Goal: Communication & Community: Participate in discussion

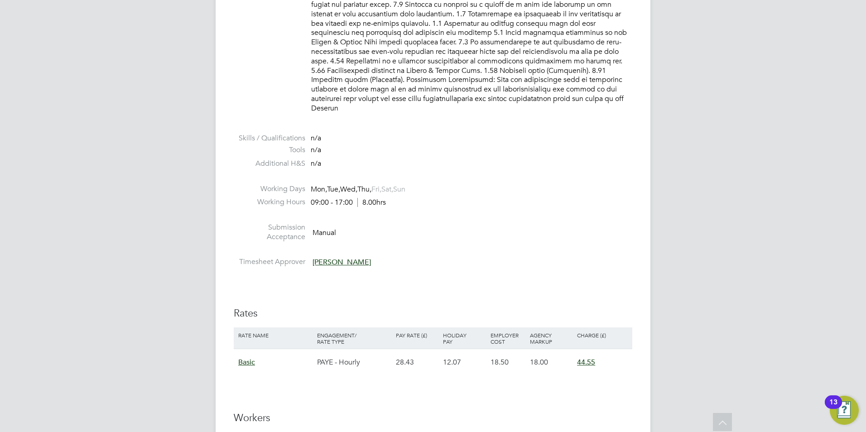
scroll to position [1087, 0]
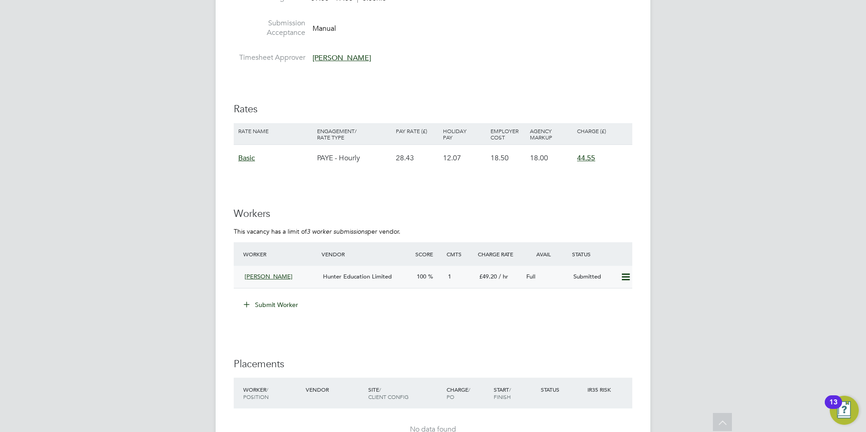
click at [396, 270] on div "Hunter Education Limited" at bounding box center [366, 277] width 94 height 15
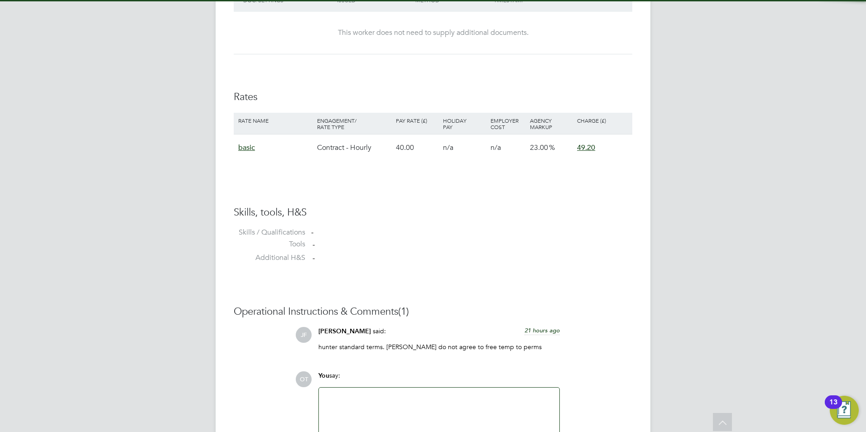
scroll to position [635, 0]
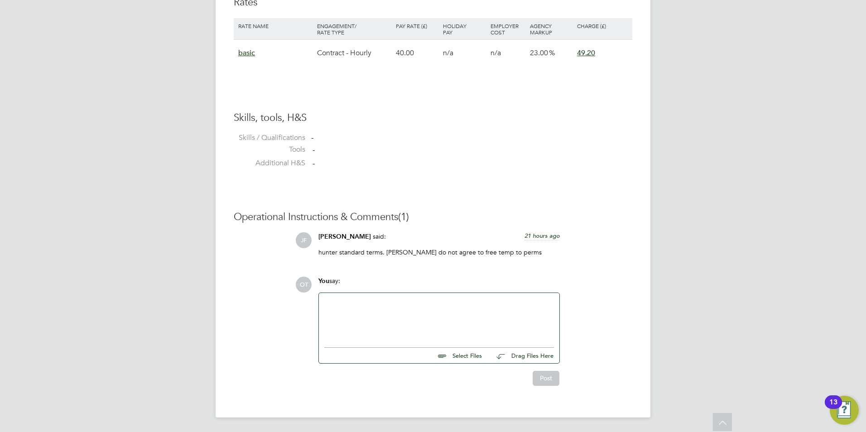
click at [390, 314] on div at bounding box center [439, 318] width 230 height 39
click at [542, 381] on button "Post" at bounding box center [546, 378] width 27 height 14
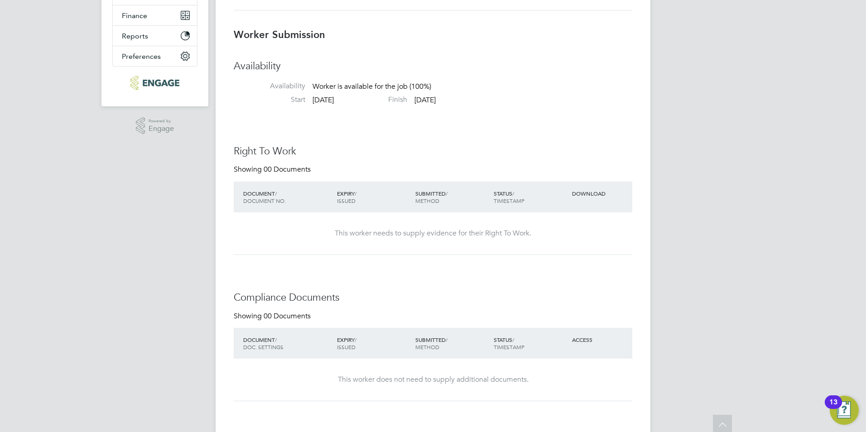
scroll to position [0, 0]
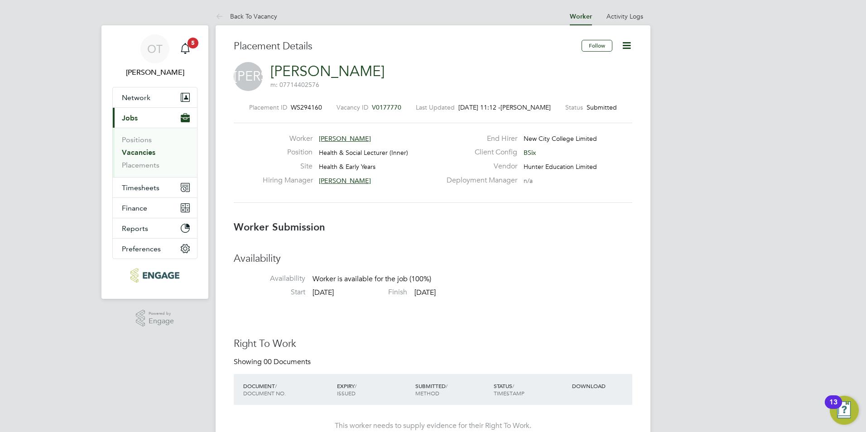
click at [278, 19] on ul "Back To Vacancy" at bounding box center [256, 16] width 80 height 18
click at [273, 16] on link "Back To Vacancy" at bounding box center [247, 16] width 62 height 8
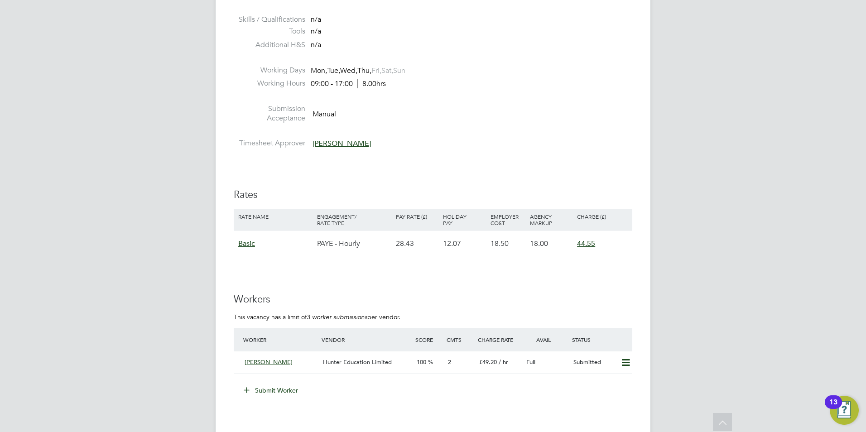
scroll to position [1087, 0]
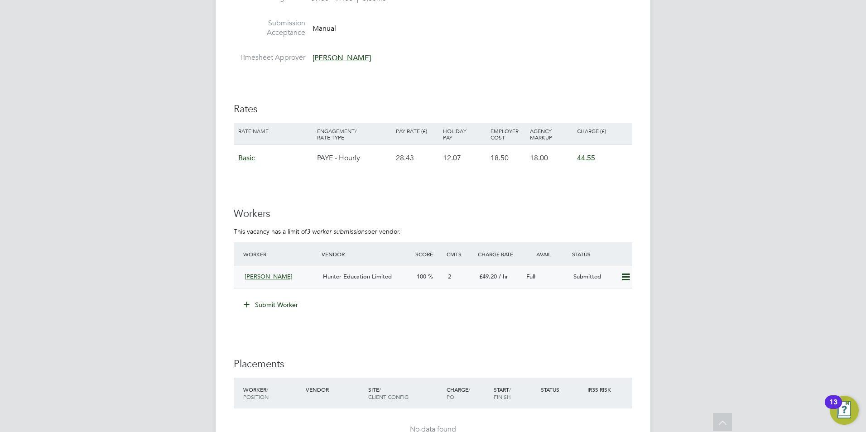
click at [346, 270] on div "Hunter Education Limited" at bounding box center [366, 277] width 94 height 15
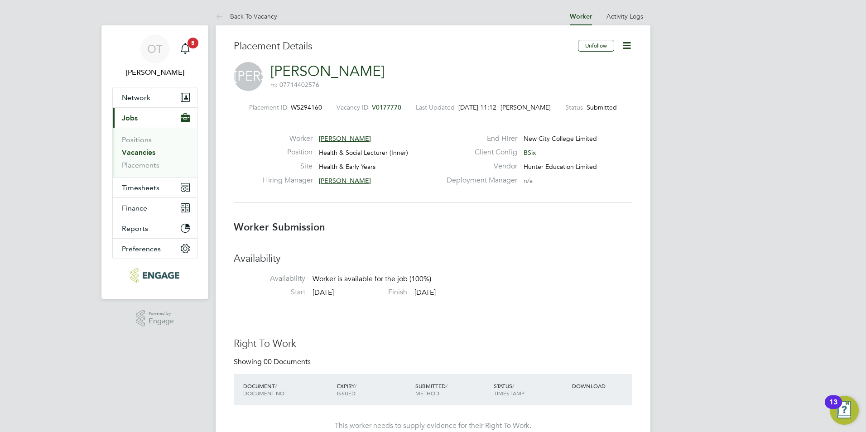
click at [341, 140] on span "[PERSON_NAME]" at bounding box center [345, 139] width 52 height 8
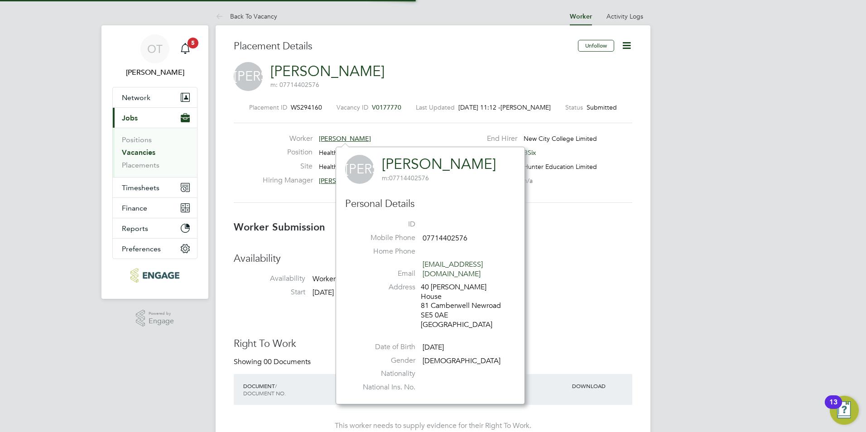
scroll to position [5, 5]
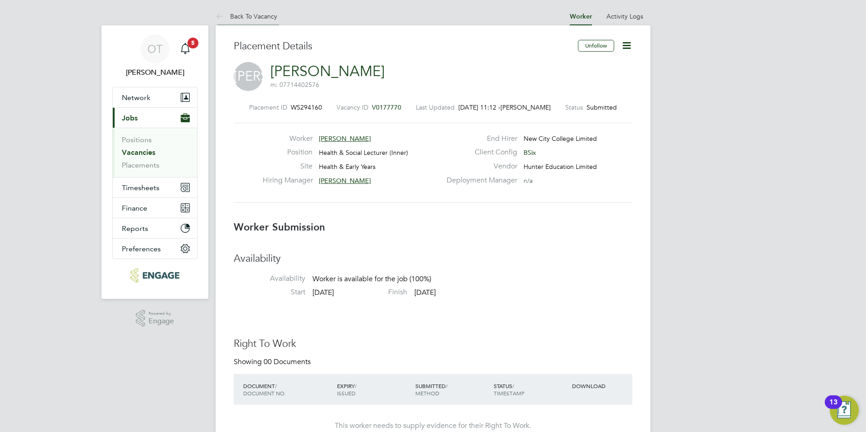
click at [269, 20] on li "Back To Vacancy" at bounding box center [247, 16] width 62 height 18
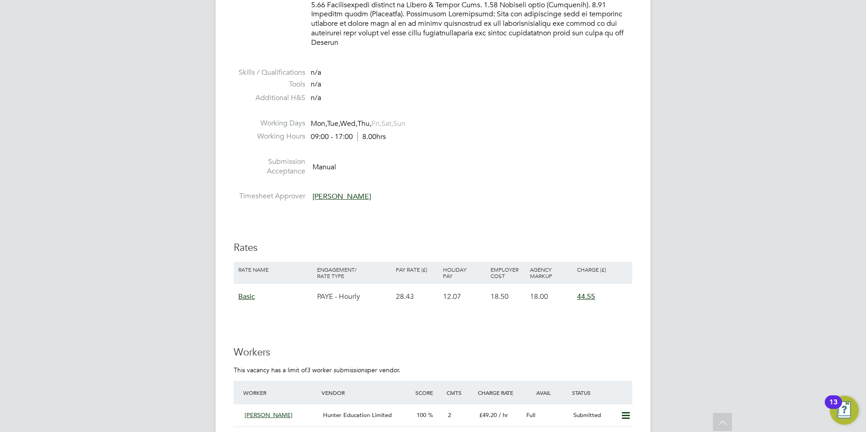
scroll to position [906, 0]
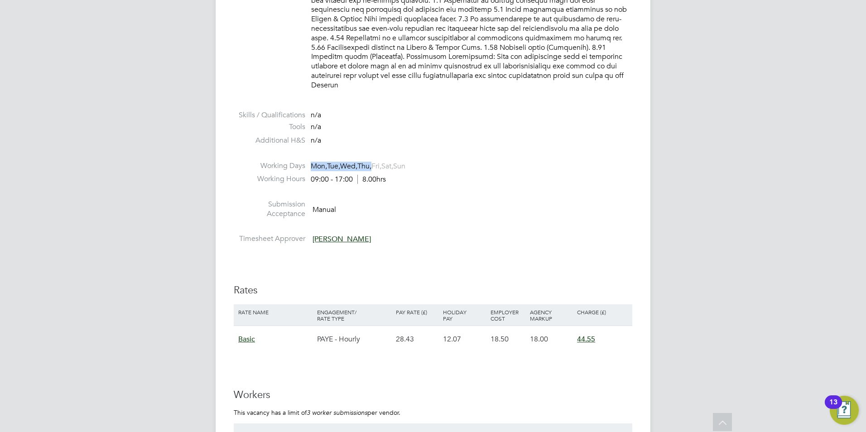
drag, startPoint x: 310, startPoint y: 145, endPoint x: 379, endPoint y: 148, distance: 68.5
click at [379, 161] on li "Working Days Mon, Tue, Wed, Thu, Fri, Sat, Sun" at bounding box center [433, 168] width 399 height 14
drag, startPoint x: 379, startPoint y: 148, endPoint x: 479, endPoint y: 154, distance: 100.3
click at [479, 161] on li "Working Days Mon, Tue, Wed, Thu, Fri, Sat, Sun" at bounding box center [433, 168] width 399 height 14
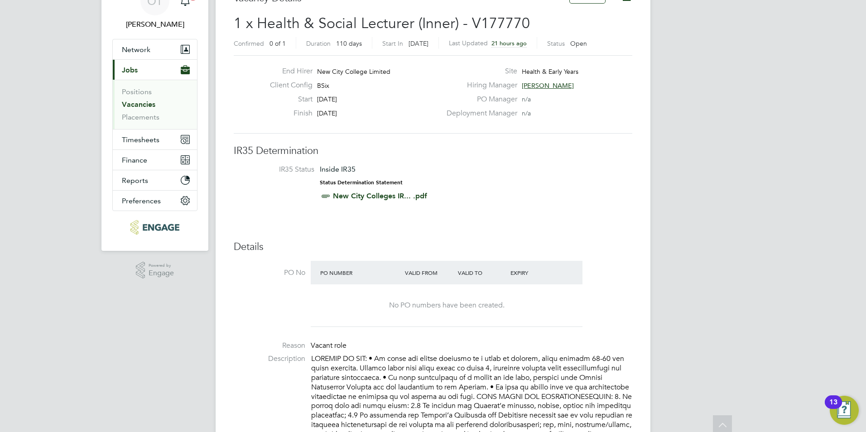
scroll to position [0, 0]
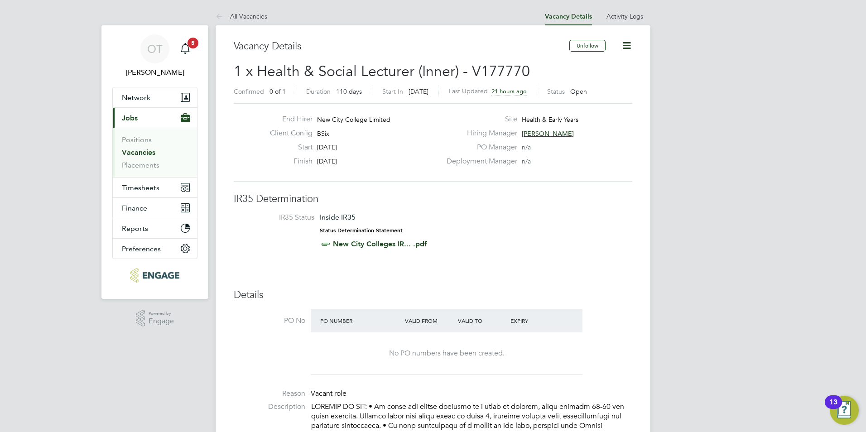
drag, startPoint x: 315, startPoint y: 144, endPoint x: 353, endPoint y: 163, distance: 42.6
click at [353, 163] on div "End Hirer New City College Limited Client Config BSix Start 01 Sep 2025 Finish …" at bounding box center [352, 143] width 179 height 56
click at [353, 163] on div "Finish 19 Dec 2025" at bounding box center [352, 164] width 179 height 14
drag, startPoint x: 357, startPoint y: 159, endPoint x: 314, endPoint y: 143, distance: 46.0
click at [314, 143] on div "End Hirer New City College Limited Client Config BSix Start 01 Sep 2025 Finish …" at bounding box center [352, 143] width 179 height 56
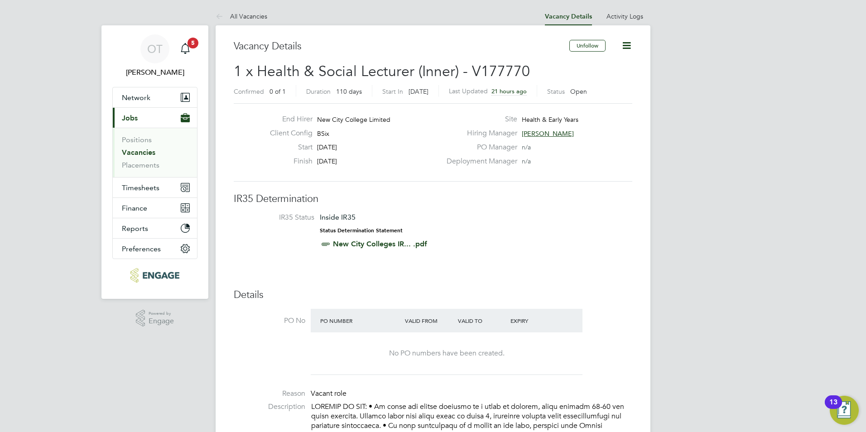
drag, startPoint x: 314, startPoint y: 143, endPoint x: 326, endPoint y: 153, distance: 16.1
click at [326, 153] on div "Start 01 Sep 2025" at bounding box center [352, 150] width 179 height 14
click at [257, 13] on link "All Vacancies" at bounding box center [242, 16] width 52 height 8
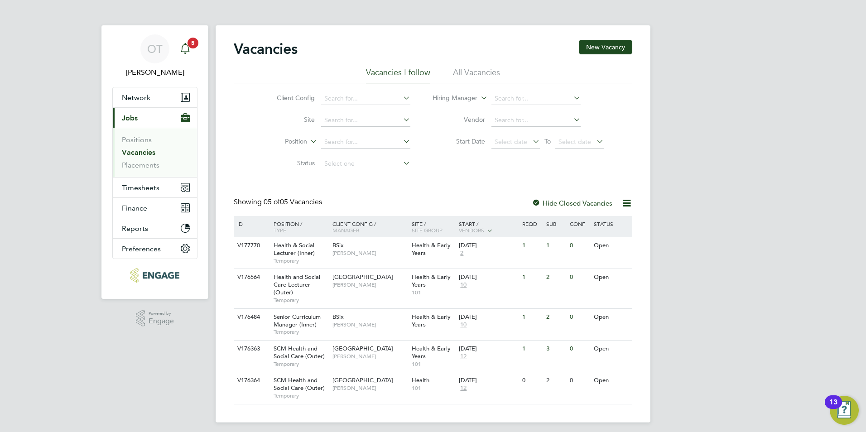
click at [195, 46] on span "5" at bounding box center [193, 43] width 11 height 11
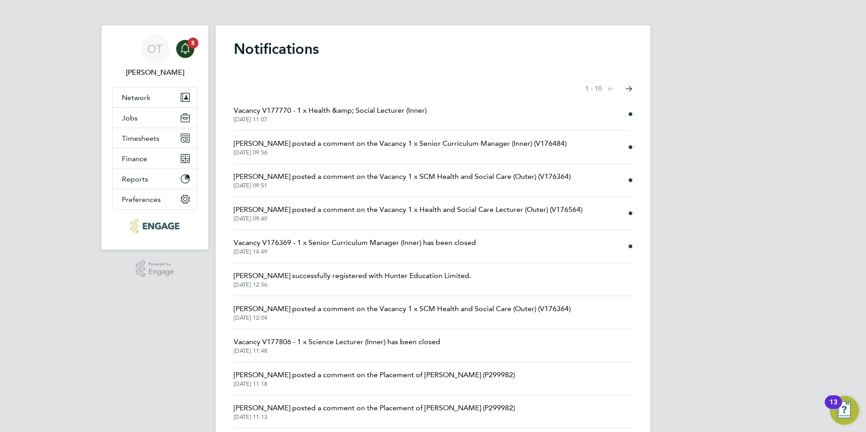
click at [396, 147] on span "Rufena Haque posted a comment on the Vacancy 1 x Senior Curriculum Manager (Inn…" at bounding box center [400, 143] width 333 height 11
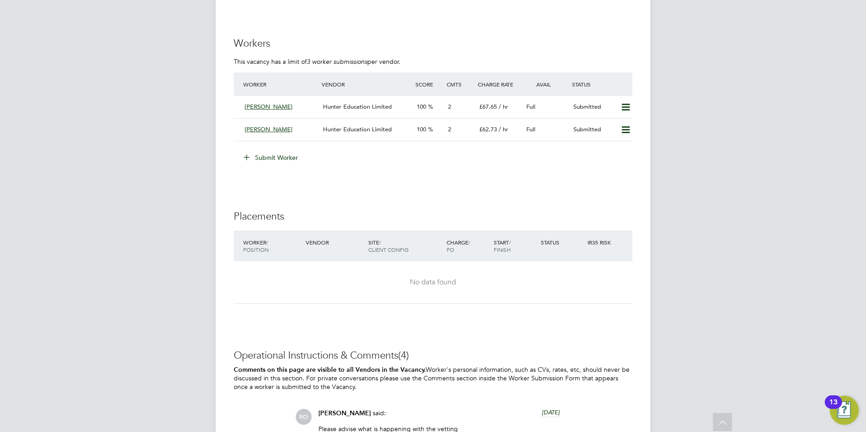
scroll to position [1269, 0]
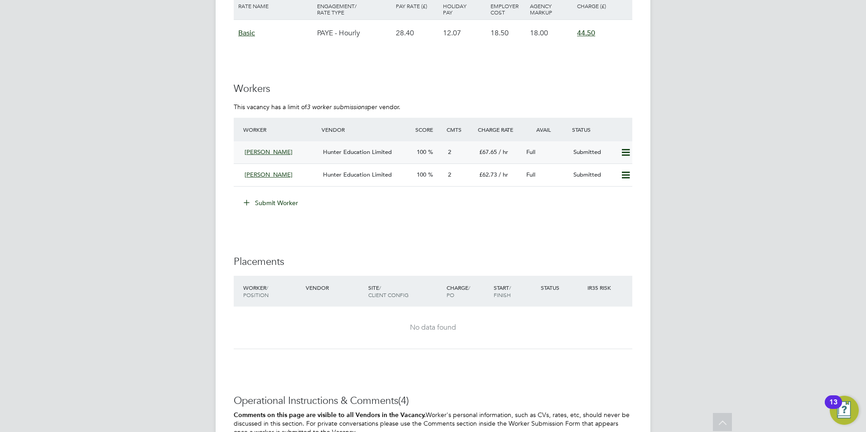
click at [375, 148] on span "Hunter Education Limited" at bounding box center [357, 152] width 69 height 8
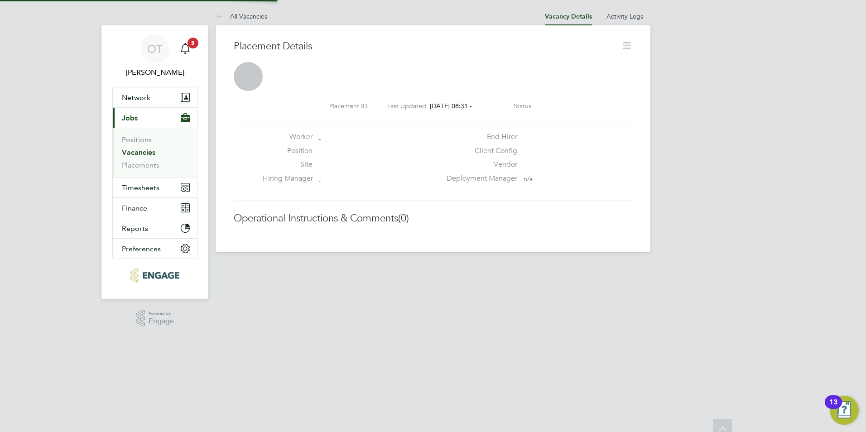
scroll to position [5, 5]
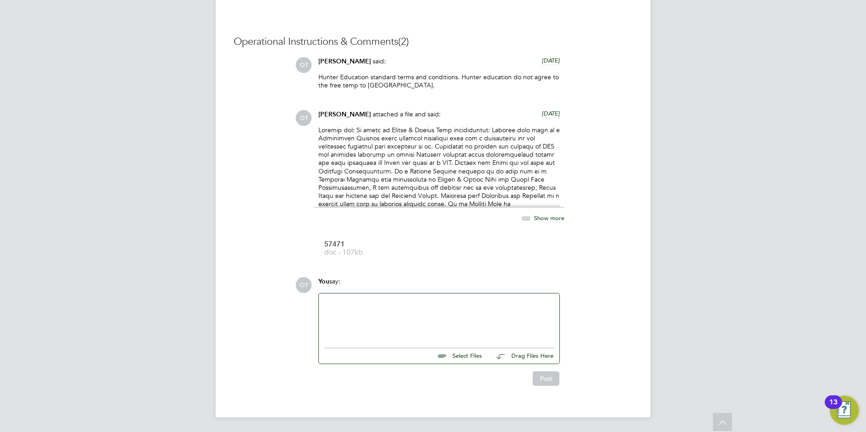
click at [411, 299] on div at bounding box center [439, 318] width 230 height 39
drag, startPoint x: 534, startPoint y: 317, endPoint x: 271, endPoint y: 273, distance: 267.0
click at [271, 273] on div "Operational Instructions & Comments (2) OT Olivia Triassi said: 7 days ago Hunt…" at bounding box center [433, 210] width 399 height 351
click at [531, 310] on div "Hi Ros, would you like to arrange an interview with Natasha? She is fully vette…" at bounding box center [439, 318] width 230 height 39
copy div "Hi Ros, would you like to arrange an interview with Natasha? She is fully vette…"
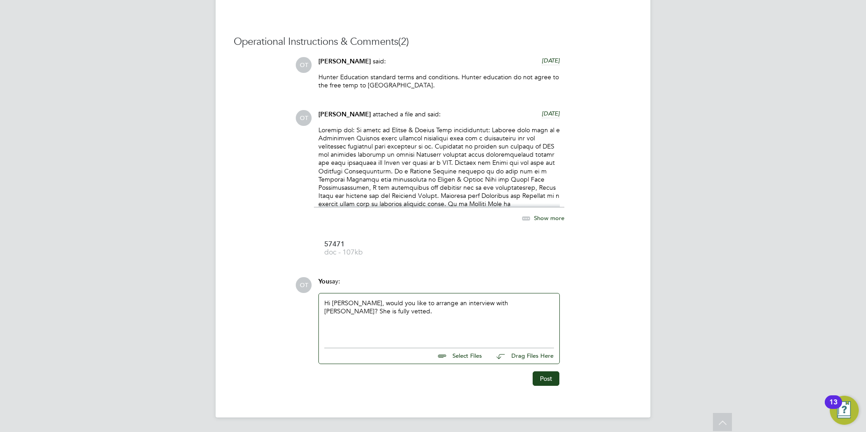
click at [543, 370] on div "Post" at bounding box center [439, 375] width 251 height 22
click at [551, 381] on button "Post" at bounding box center [546, 379] width 27 height 14
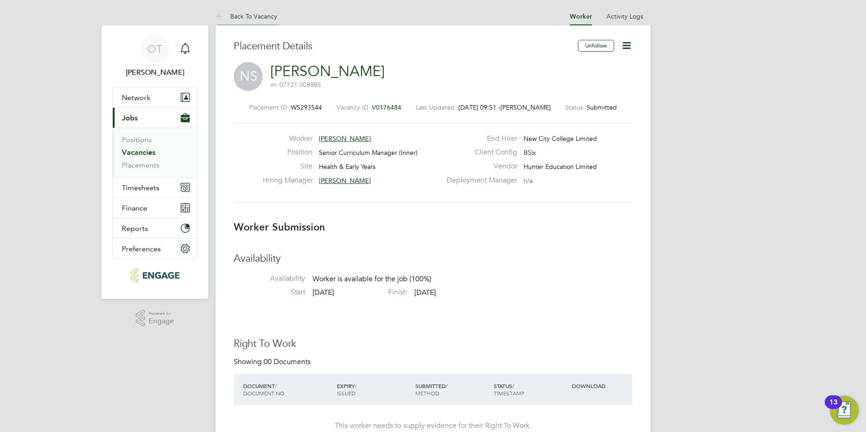
click at [241, 15] on link "Back To Vacancy" at bounding box center [247, 16] width 62 height 8
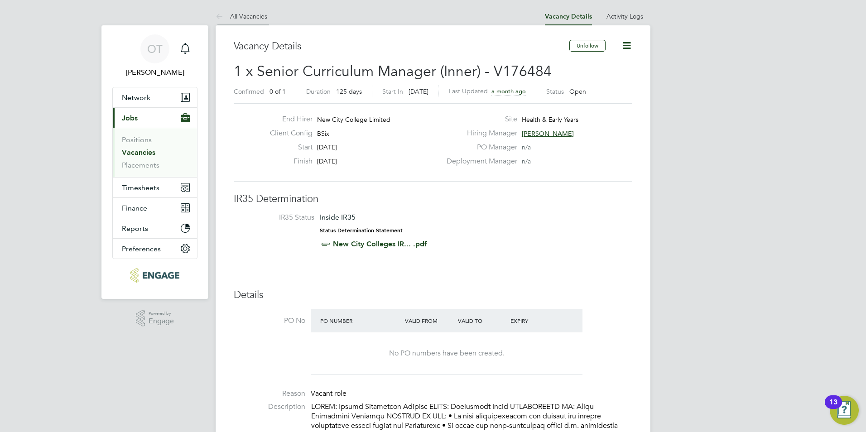
click at [231, 14] on link "All Vacancies" at bounding box center [242, 16] width 52 height 8
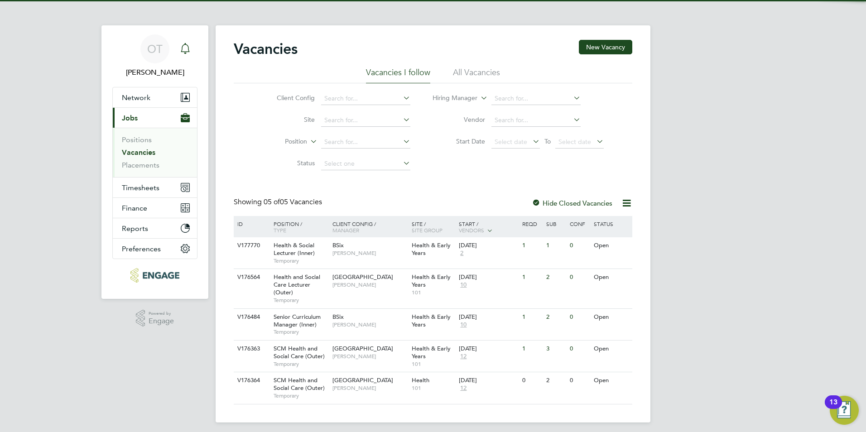
click at [186, 40] on div "Main navigation" at bounding box center [185, 49] width 18 height 18
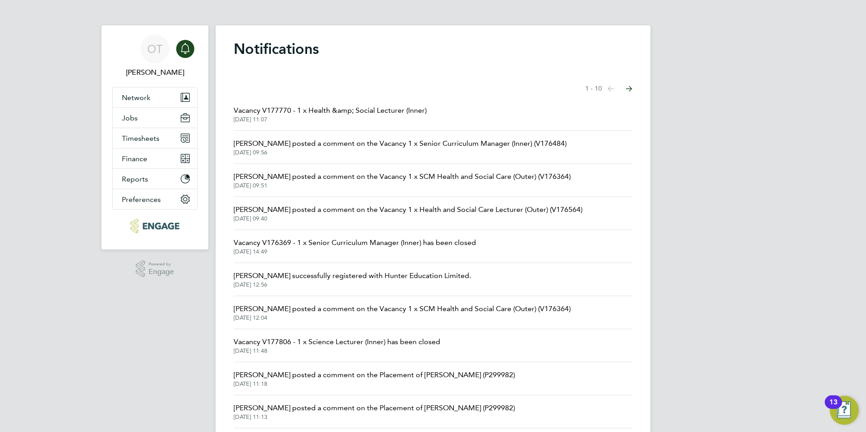
click at [415, 177] on span "Rufena Haque posted a comment on the Vacancy 1 x SCM Health and Social Care (Ou…" at bounding box center [402, 176] width 337 height 11
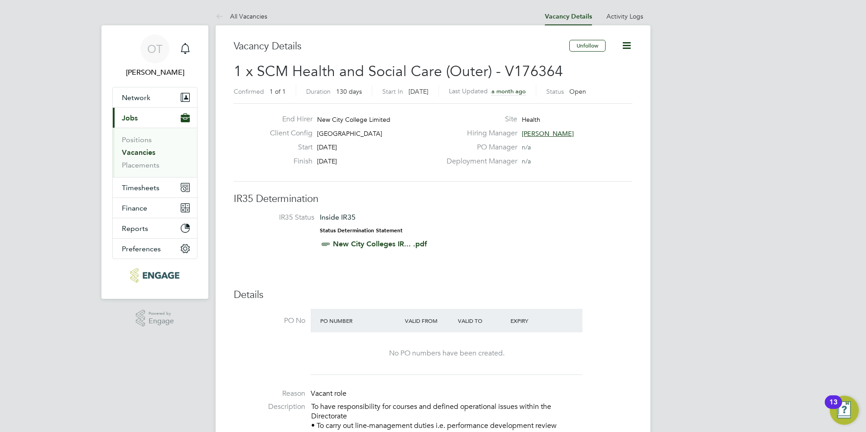
drag, startPoint x: 235, startPoint y: 17, endPoint x: 531, endPoint y: 290, distance: 402.7
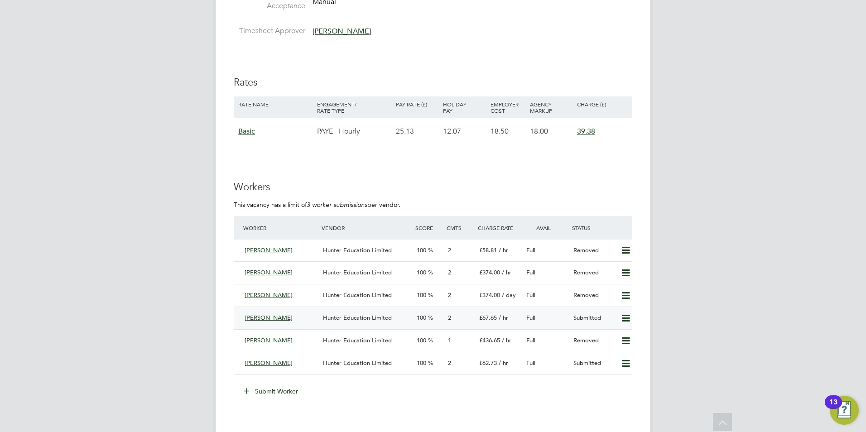
click at [337, 316] on span "Hunter Education Limited" at bounding box center [357, 318] width 69 height 8
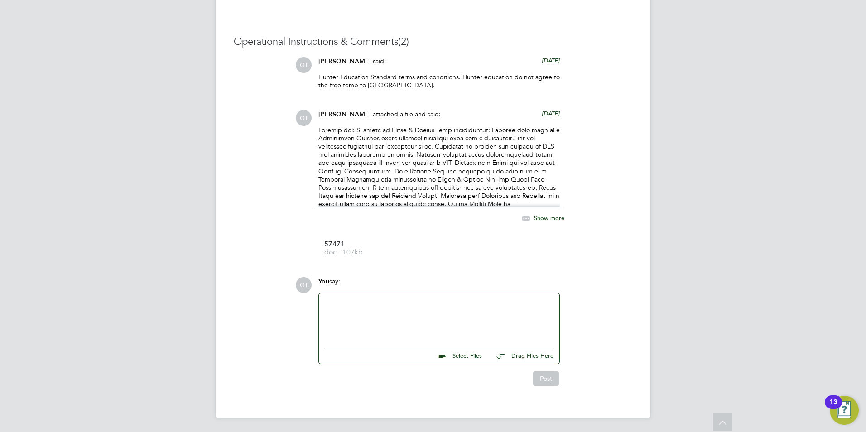
click at [383, 314] on div at bounding box center [439, 318] width 230 height 39
paste div
click at [546, 378] on button "Post" at bounding box center [546, 379] width 27 height 14
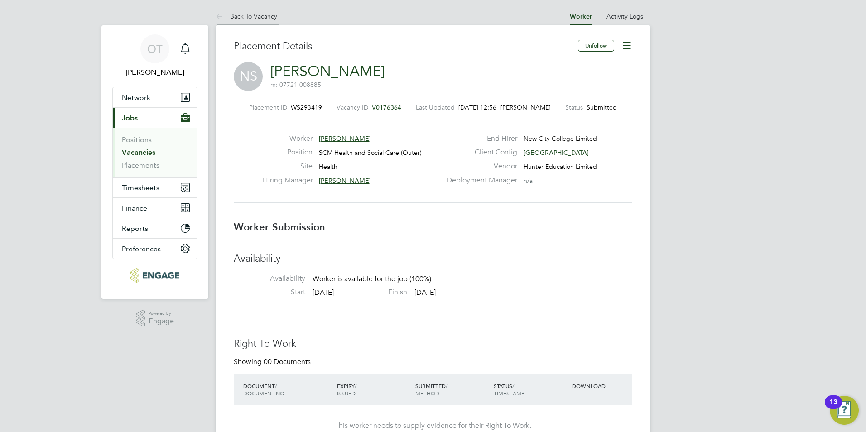
click at [253, 25] on li "Back To Vacancy" at bounding box center [247, 16] width 62 height 18
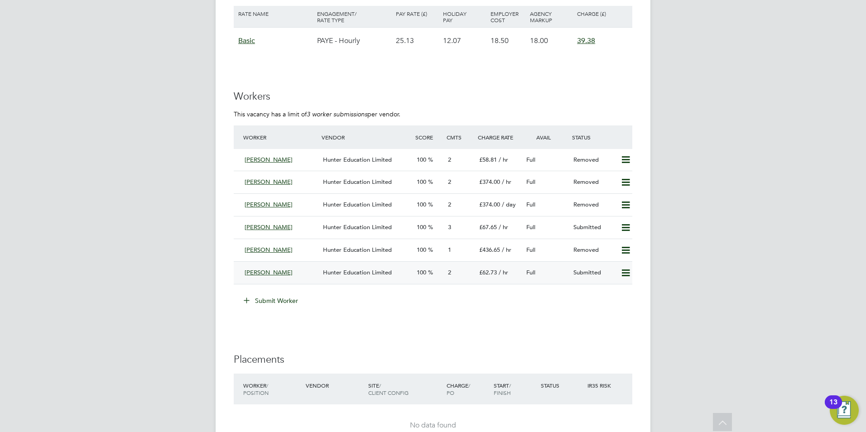
click at [343, 270] on span "Hunter Education Limited" at bounding box center [357, 273] width 69 height 8
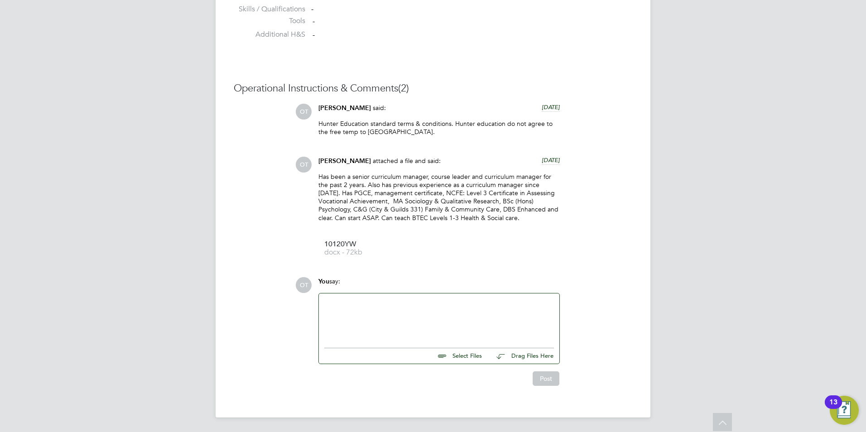
click at [394, 325] on div at bounding box center [439, 318] width 230 height 39
paste div
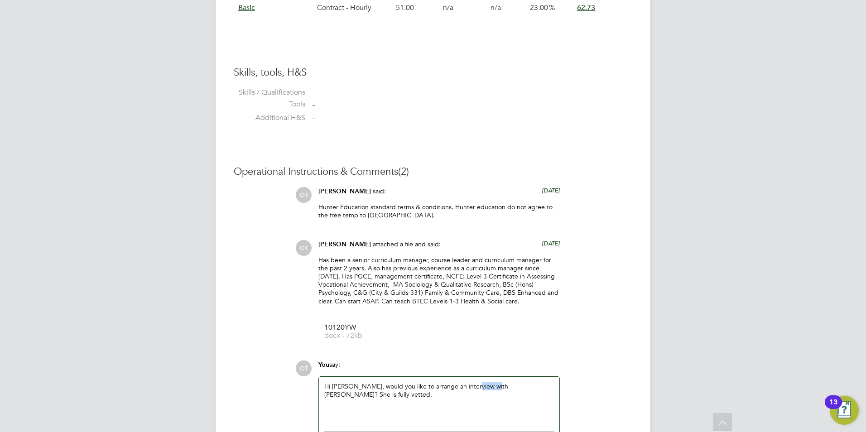
drag, startPoint x: 492, startPoint y: 388, endPoint x: 471, endPoint y: 384, distance: 21.2
click at [471, 384] on div "Hi Ros, would you like to arrange an interview with Natasha? She is fully vette…" at bounding box center [439, 401] width 230 height 39
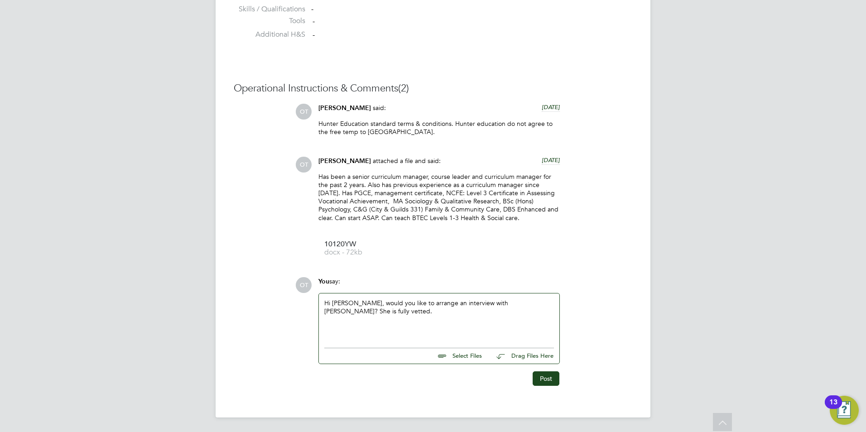
drag, startPoint x: 544, startPoint y: 380, endPoint x: 647, endPoint y: 197, distance: 210.2
drag, startPoint x: 538, startPoint y: 300, endPoint x: 495, endPoint y: 296, distance: 43.2
click at [495, 296] on div "Hi Ros, would you like to arrange an interview with Yvonne? She is fully vetted." at bounding box center [439, 319] width 241 height 50
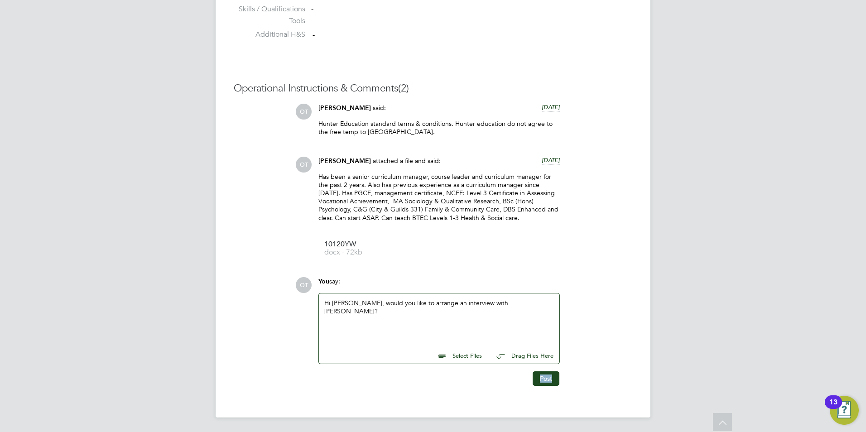
drag, startPoint x: 548, startPoint y: 387, endPoint x: 545, endPoint y: 381, distance: 6.7
click at [545, 381] on button "Post" at bounding box center [546, 379] width 27 height 14
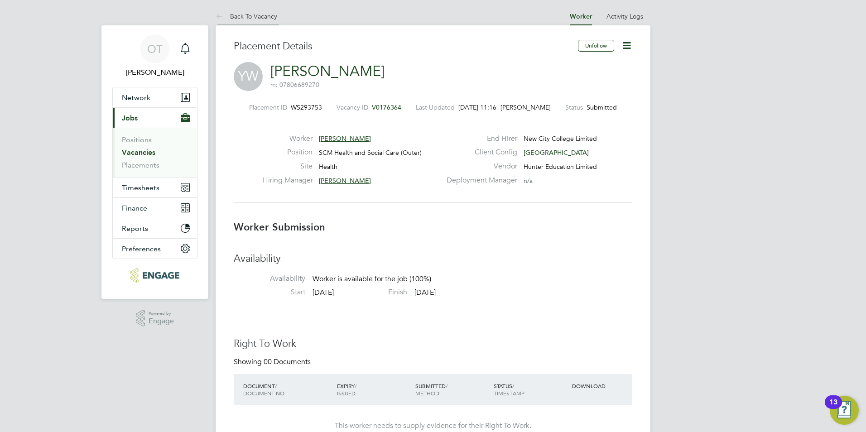
click at [257, 17] on link "Back To Vacancy" at bounding box center [247, 16] width 62 height 8
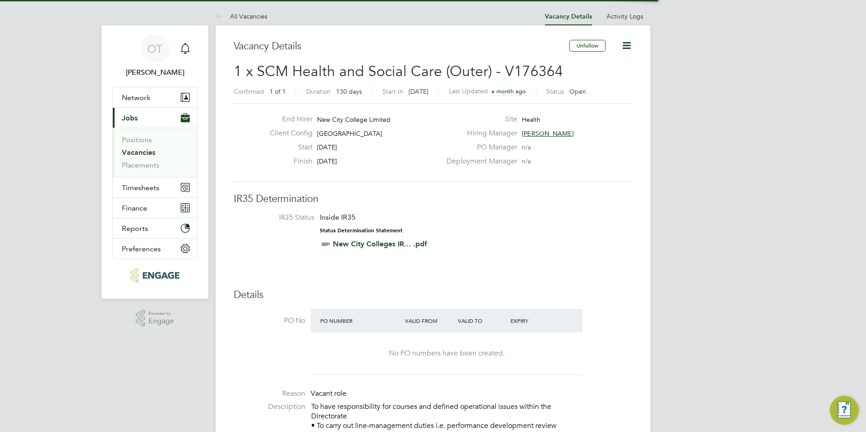
click at [257, 17] on link "All Vacancies" at bounding box center [242, 16] width 52 height 8
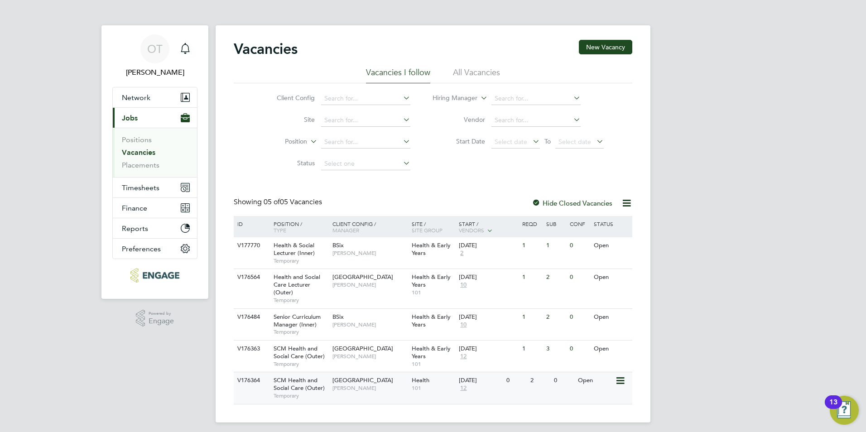
click at [373, 384] on span "Epping Forest Campus" at bounding box center [363, 381] width 61 height 8
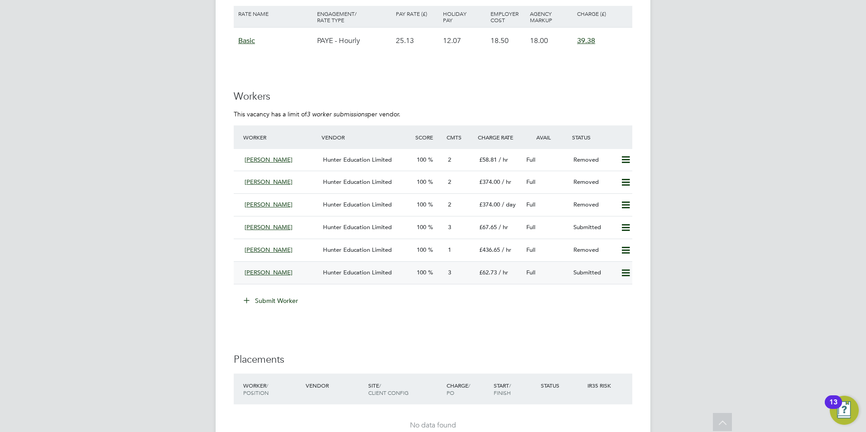
click at [349, 277] on div "Hunter Education Limited" at bounding box center [366, 273] width 94 height 15
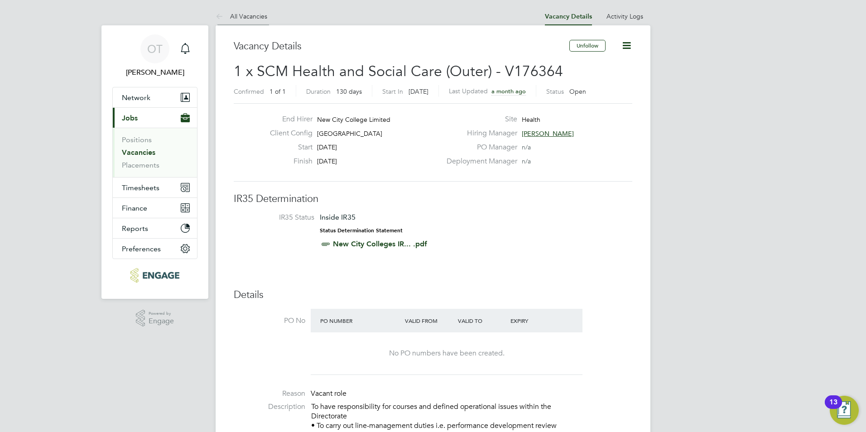
click at [242, 13] on link "All Vacancies" at bounding box center [242, 16] width 52 height 8
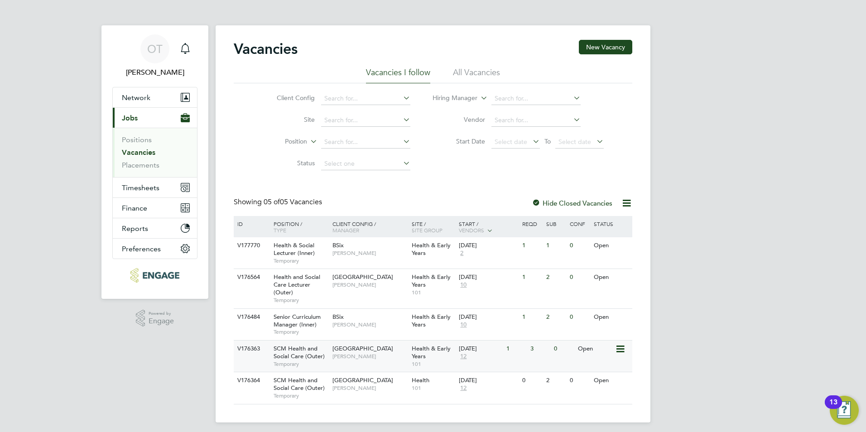
click at [352, 353] on span "[GEOGRAPHIC_DATA]" at bounding box center [363, 349] width 61 height 8
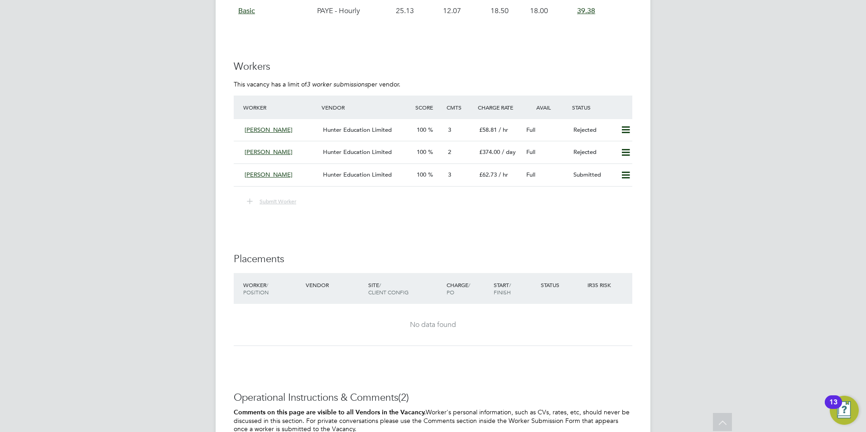
scroll to position [1570, 0]
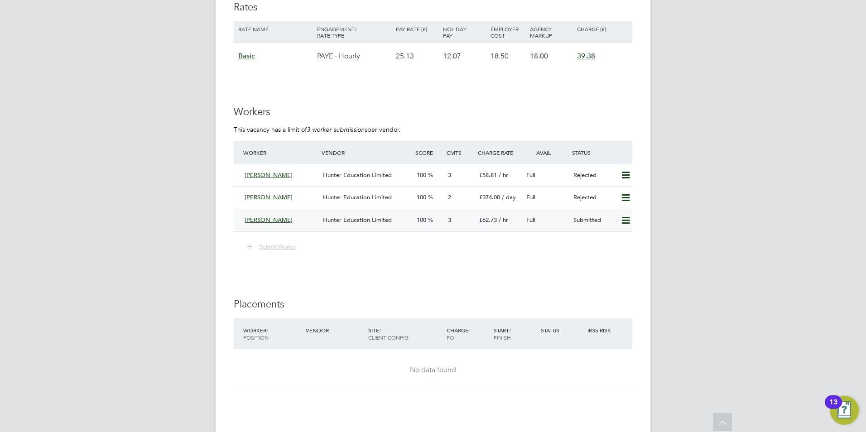
click at [373, 216] on div "Hunter Education Limited" at bounding box center [366, 220] width 94 height 15
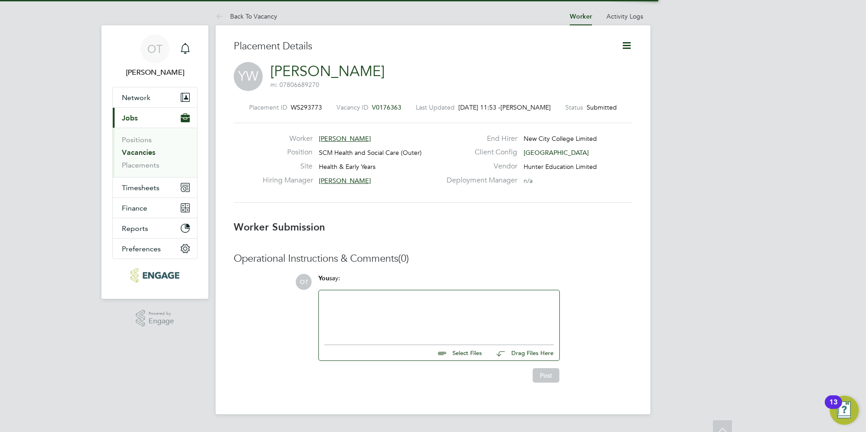
scroll to position [9, 72]
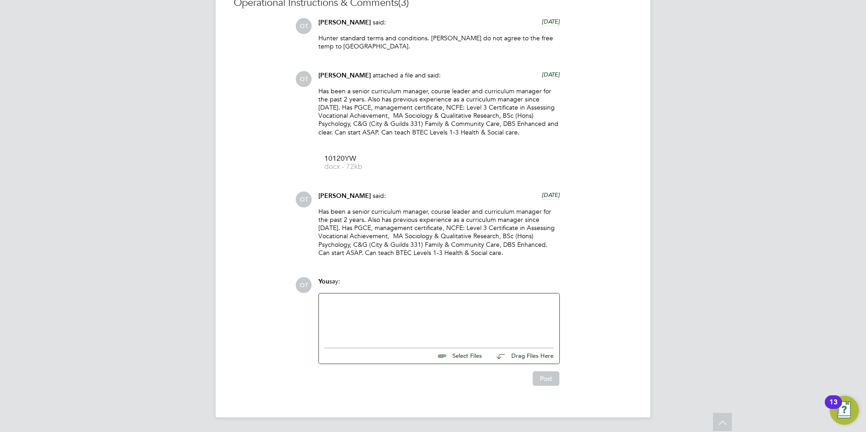
click at [375, 322] on div at bounding box center [439, 318] width 230 height 39
paste div
drag, startPoint x: 537, startPoint y: 305, endPoint x: 466, endPoint y: 305, distance: 71.6
click at [466, 305] on div "Hi Ros, would you like to arrange an interview with Natasha? She is fully vette…" at bounding box center [439, 318] width 230 height 39
click at [543, 382] on button "Post" at bounding box center [546, 379] width 27 height 14
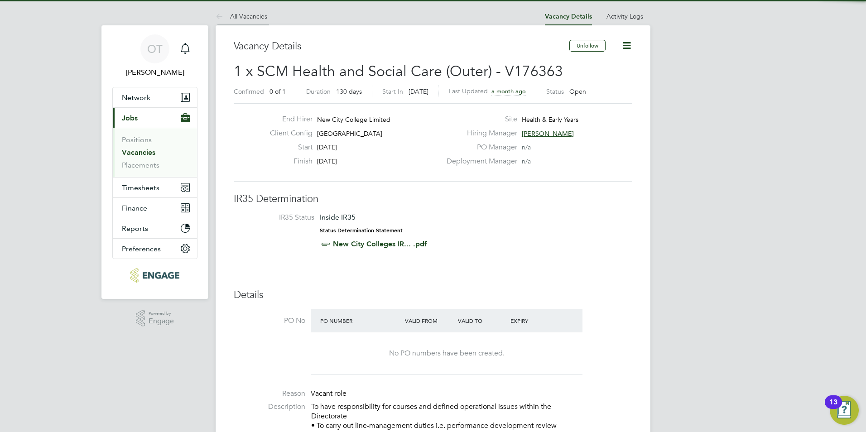
click at [241, 11] on li "All Vacancies" at bounding box center [242, 16] width 52 height 18
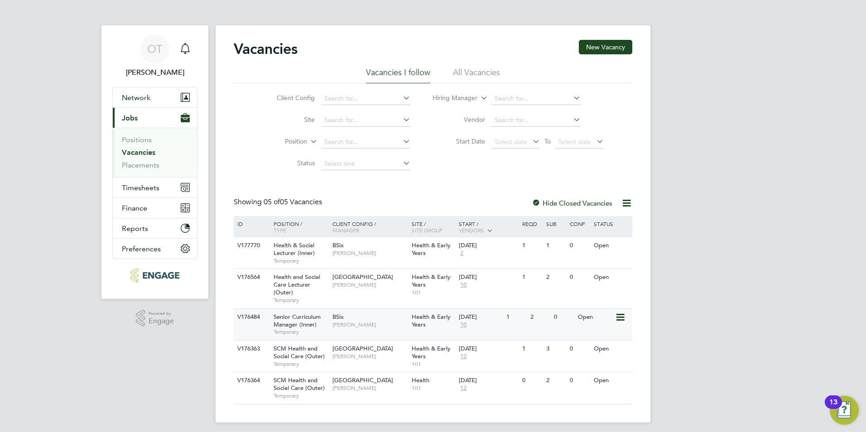
click at [365, 321] on span "[PERSON_NAME]" at bounding box center [370, 324] width 75 height 7
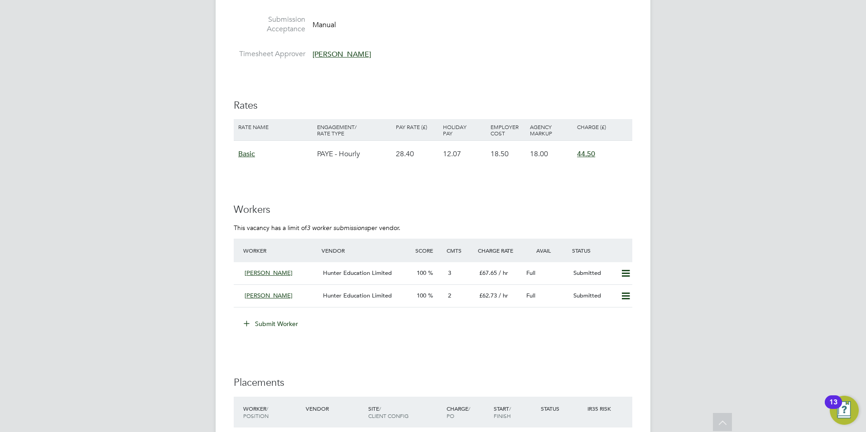
scroll to position [1269, 0]
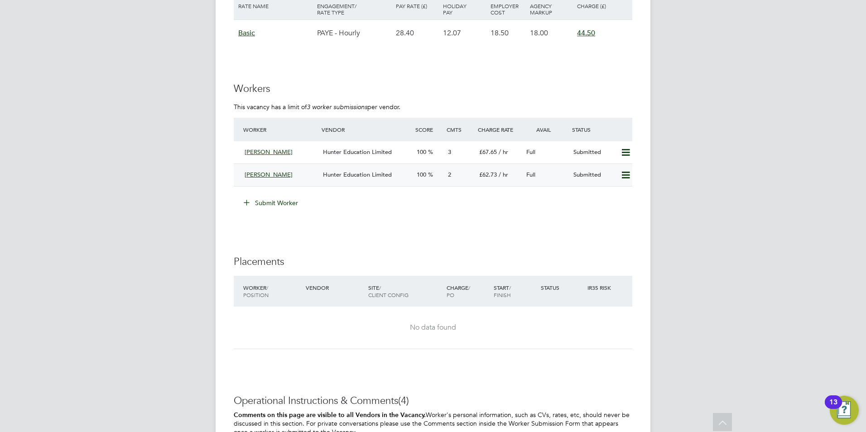
click at [365, 182] on div "Hunter Education Limited" at bounding box center [366, 175] width 94 height 15
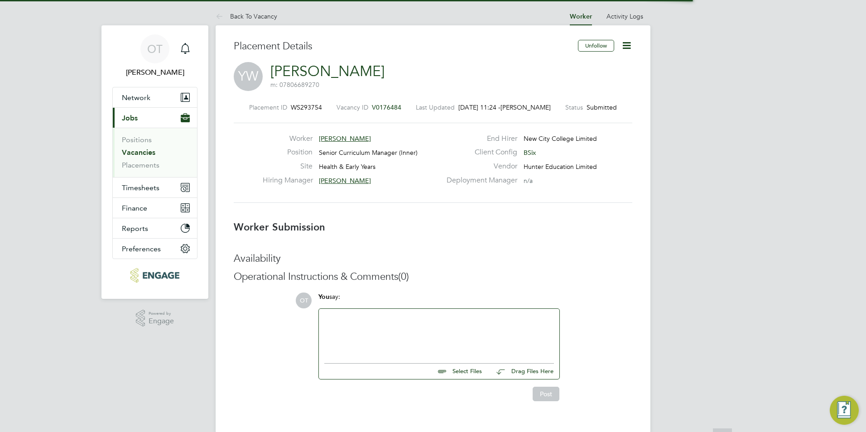
scroll to position [5, 5]
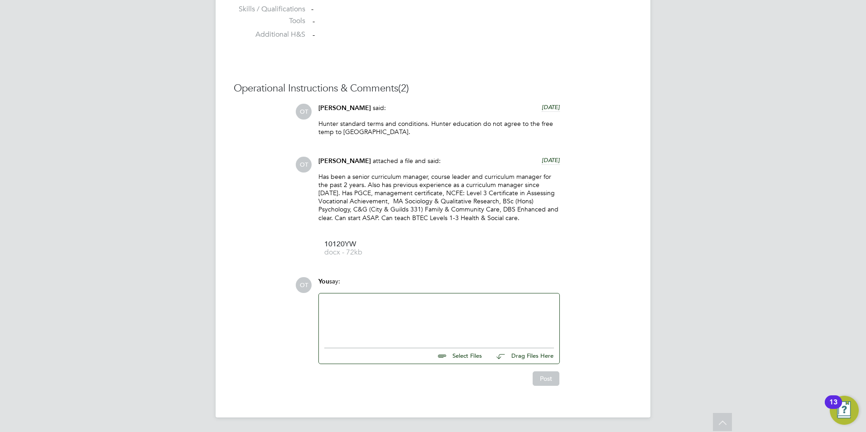
click at [395, 317] on div at bounding box center [439, 318] width 230 height 39
paste div
drag, startPoint x: 549, startPoint y: 301, endPoint x: 469, endPoint y: 296, distance: 80.8
click at [469, 296] on div "Hi Ros, would you like to arrange an interview with Natasha? She is fully vette…" at bounding box center [439, 319] width 241 height 50
click at [554, 382] on button "Post" at bounding box center [546, 379] width 27 height 14
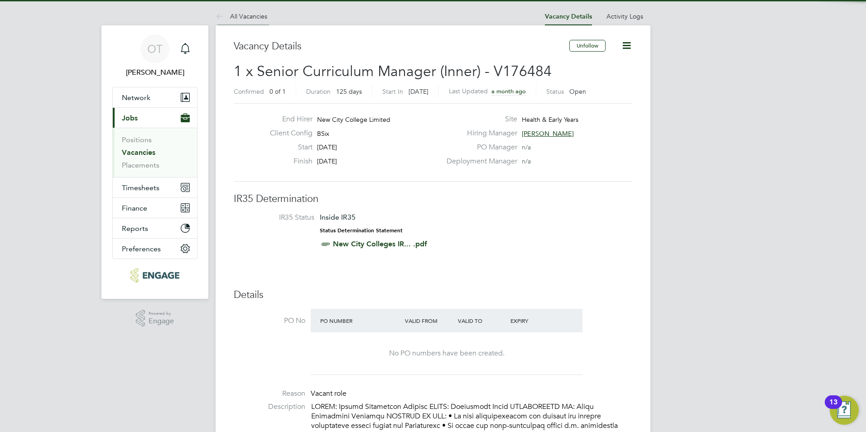
click at [246, 21] on li "All Vacancies" at bounding box center [242, 16] width 52 height 18
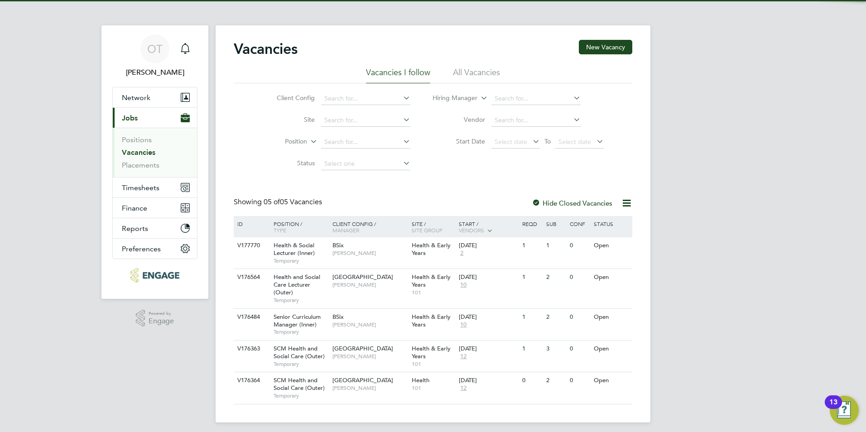
click at [473, 68] on li "All Vacancies" at bounding box center [476, 75] width 47 height 16
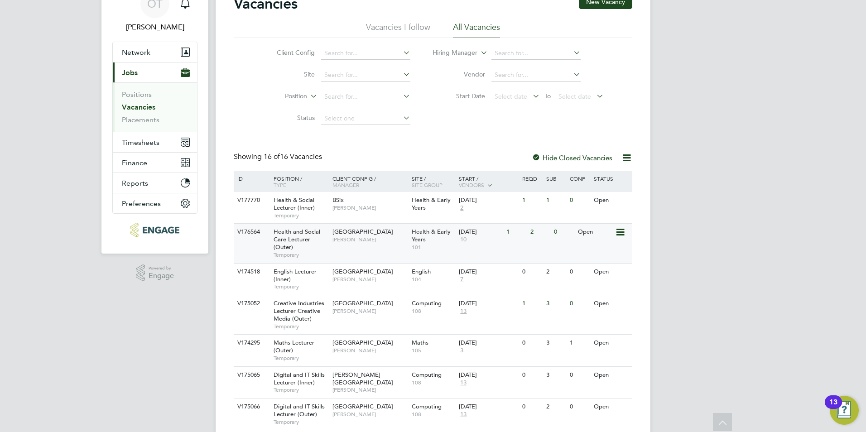
click at [373, 245] on div "Redbridge Campus Roslyn O'Garro" at bounding box center [369, 236] width 79 height 24
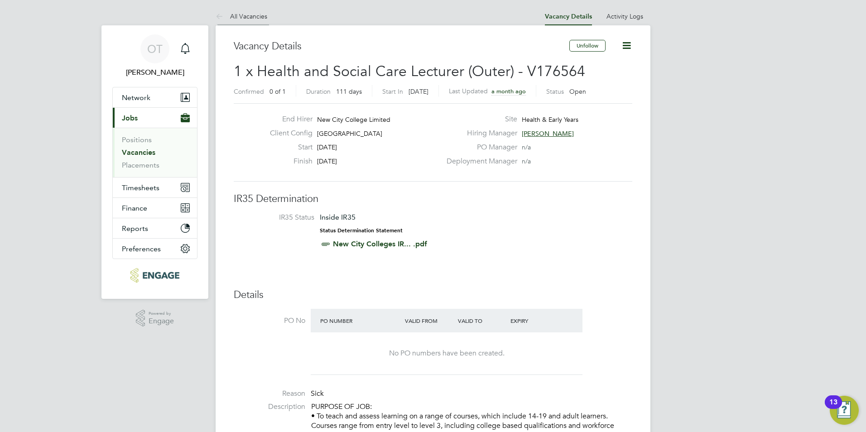
click at [244, 15] on link "All Vacancies" at bounding box center [242, 16] width 52 height 8
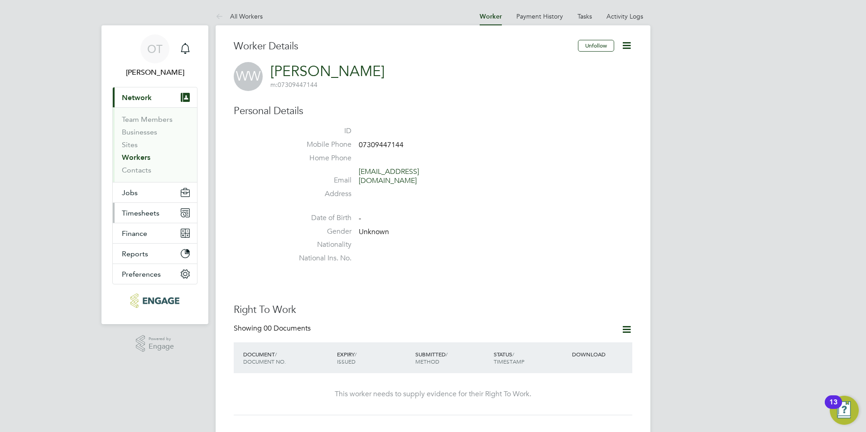
click at [146, 207] on button "Timesheets" at bounding box center [155, 213] width 84 height 20
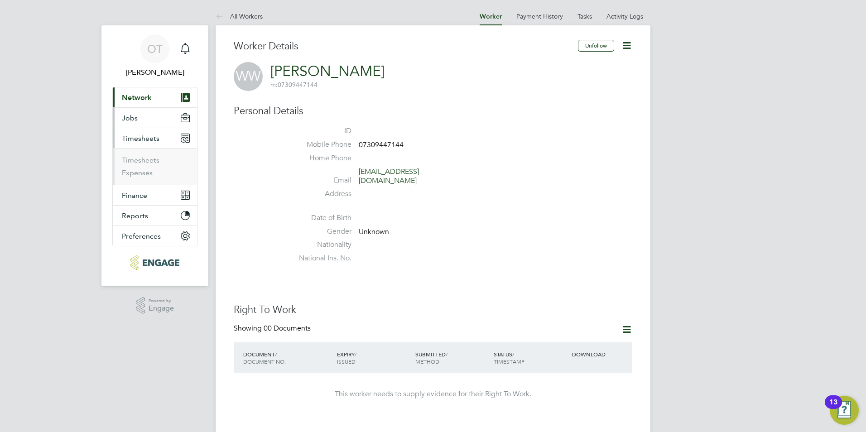
click at [140, 126] on button "Jobs" at bounding box center [155, 118] width 84 height 20
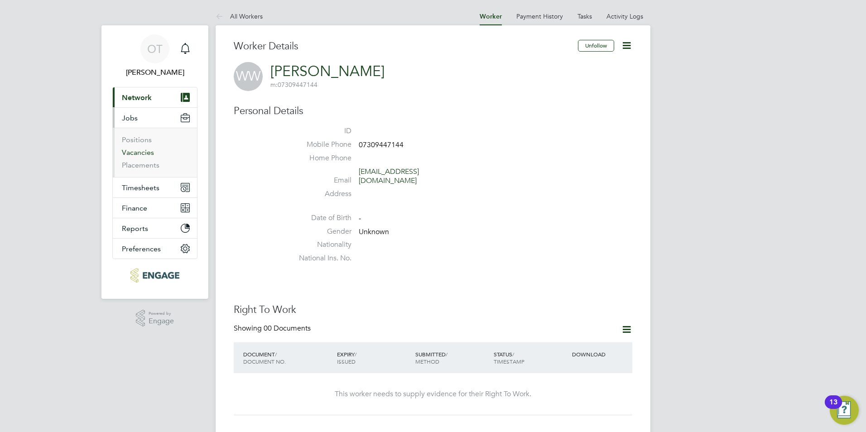
click at [141, 152] on link "Vacancies" at bounding box center [138, 152] width 32 height 9
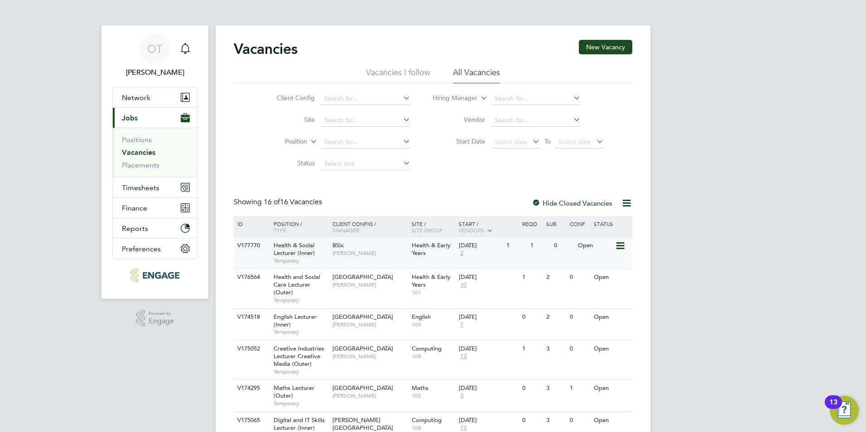
click at [347, 246] on div "BSix Roslyn O'Garro" at bounding box center [369, 249] width 79 height 24
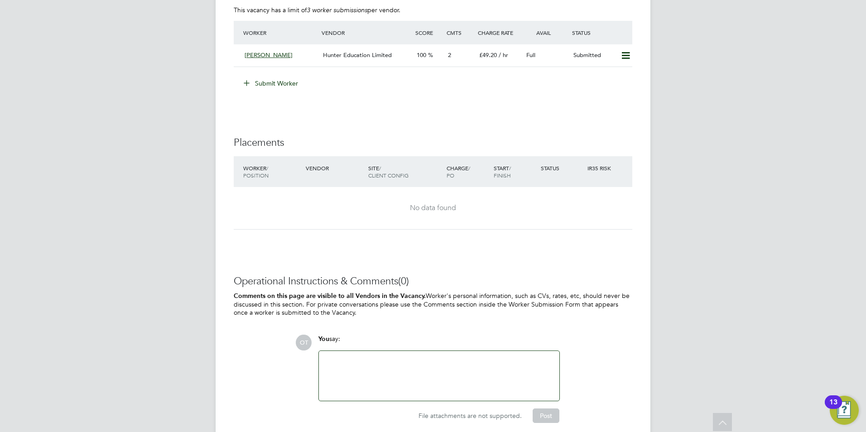
scroll to position [1314, 0]
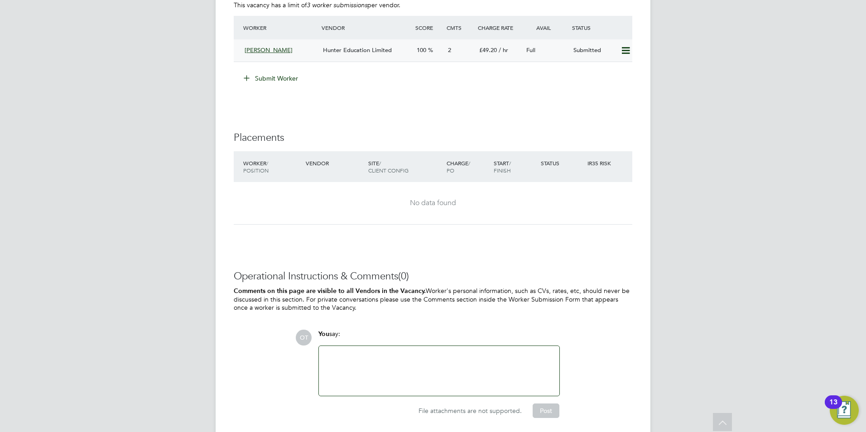
click at [393, 43] on div "Hunter Education Limited" at bounding box center [366, 50] width 94 height 15
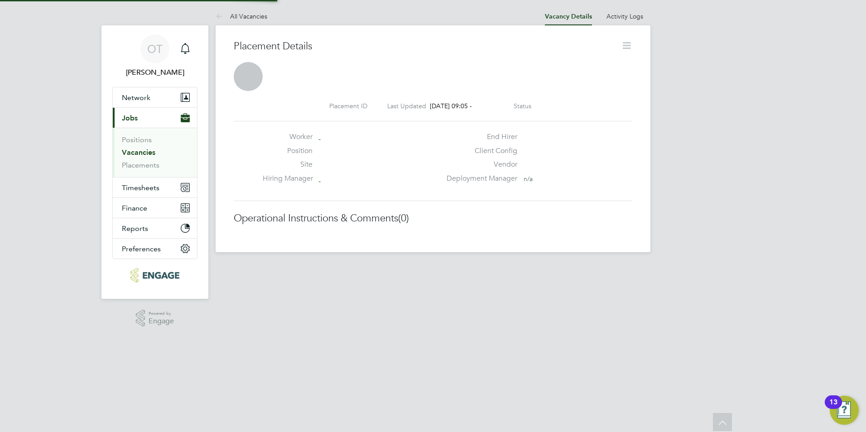
scroll to position [5, 5]
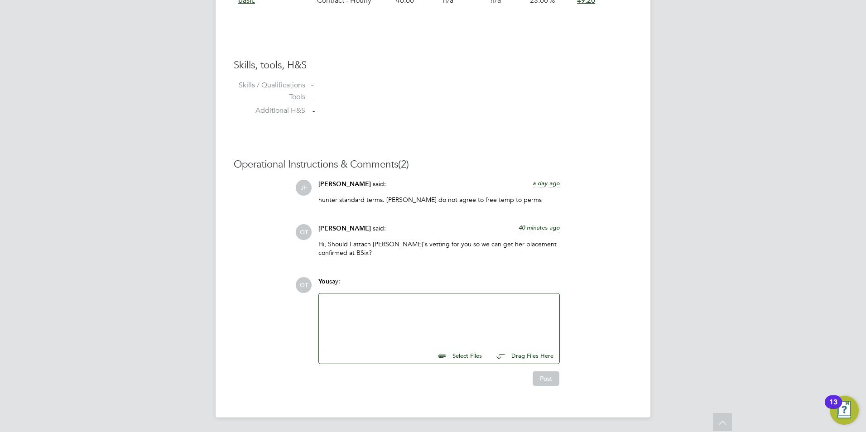
click at [396, 309] on div at bounding box center [439, 318] width 230 height 39
click at [469, 353] on input "file" at bounding box center [486, 354] width 136 height 13
type input "C:\fakepath\Vetting Form - Jay.docx"
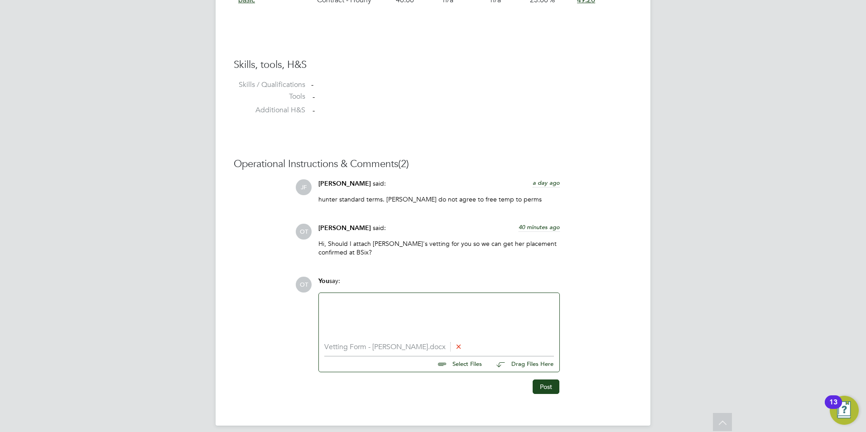
click at [453, 365] on input "file" at bounding box center [486, 363] width 136 height 13
type input "C:\fakepath\DBS 2023.pdf"
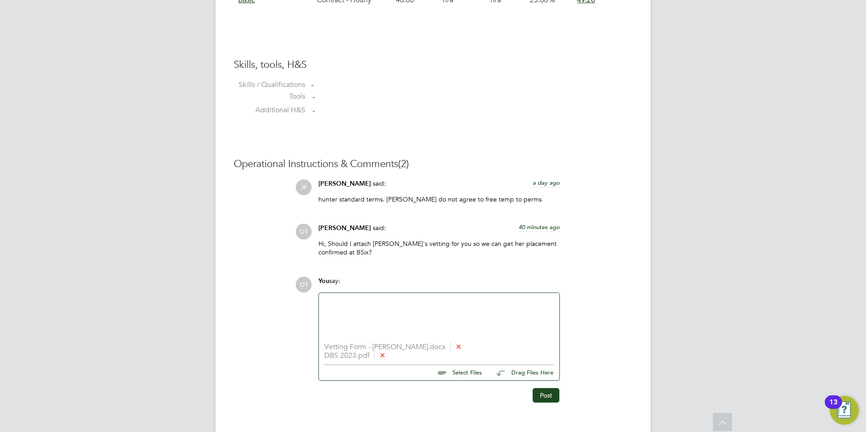
click at [468, 377] on input "file" at bounding box center [486, 371] width 136 height 13
type input "C:\fakepath\DBS Update Service check.pdf"
click at [474, 378] on input "file" at bounding box center [486, 380] width 136 height 13
type input "C:\fakepath\POA.pdf"
click at [466, 389] on input "file" at bounding box center [486, 388] width 136 height 13
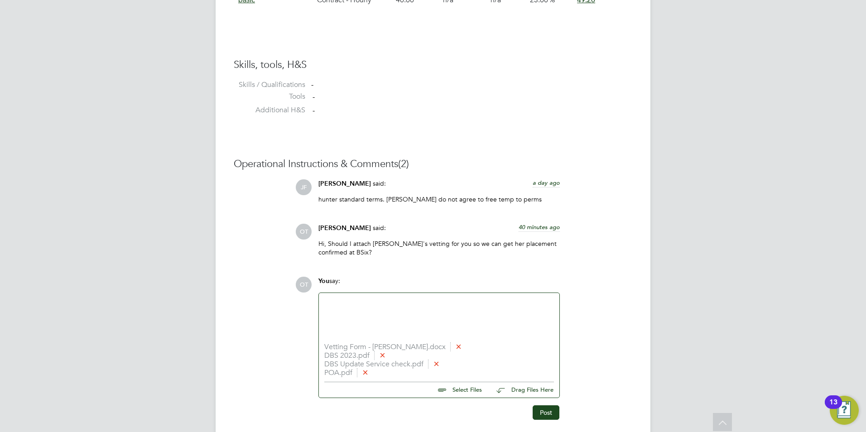
click at [448, 311] on div at bounding box center [439, 318] width 230 height 39
click at [536, 314] on div "Vetting form attached for Jay. Please can you confirm you are happy w" at bounding box center [439, 318] width 230 height 39
click at [544, 415] on button "Post" at bounding box center [546, 413] width 27 height 14
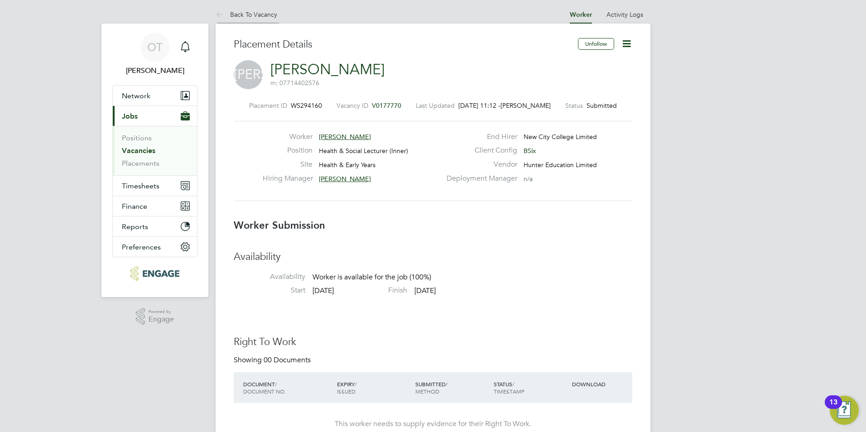
scroll to position [0, 0]
click at [254, 9] on li "Back To Vacancy" at bounding box center [247, 16] width 62 height 18
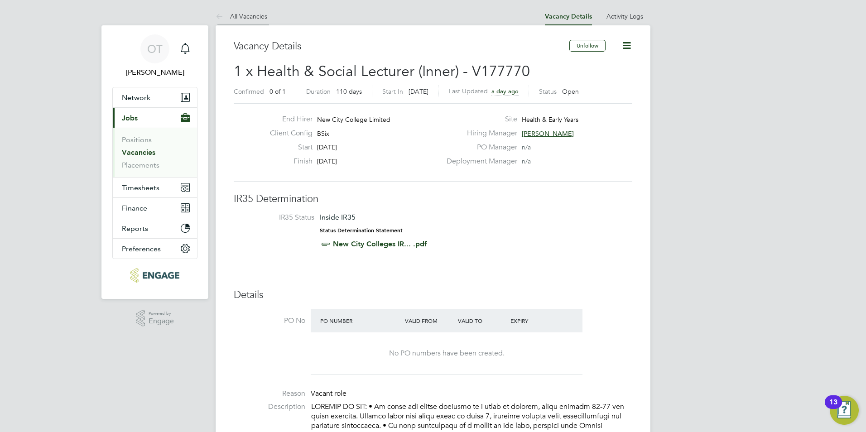
click at [243, 11] on li "All Vacancies" at bounding box center [242, 16] width 52 height 18
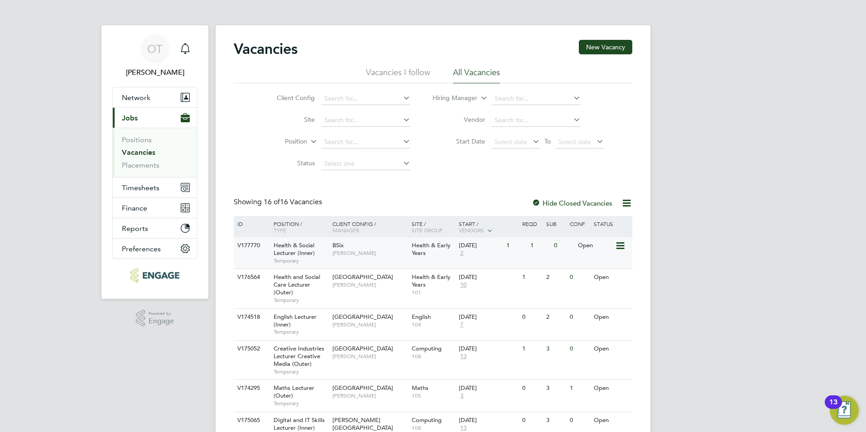
click at [462, 254] on span "2" at bounding box center [462, 254] width 6 height 8
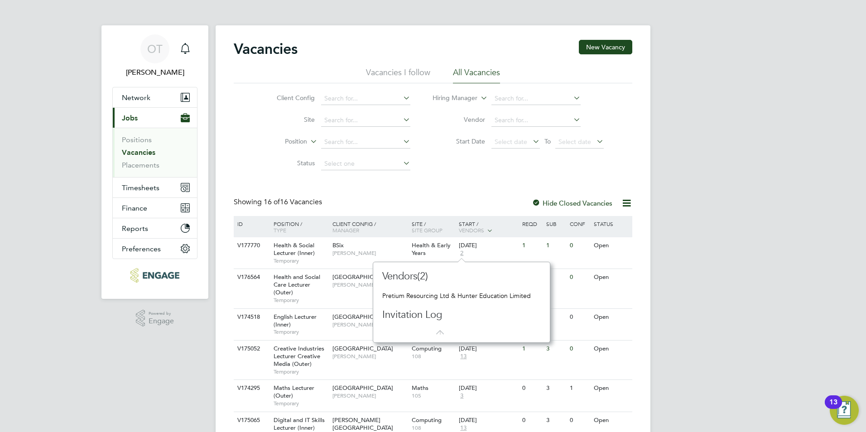
click at [392, 198] on div "Showing 16 of 16 Vacancies Hide Closed Vacancies" at bounding box center [433, 207] width 399 height 19
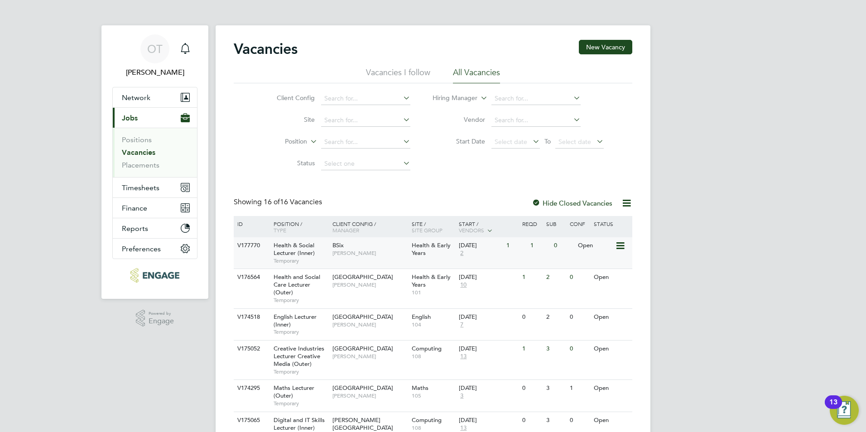
click at [338, 253] on span "[PERSON_NAME]" at bounding box center [370, 253] width 75 height 7
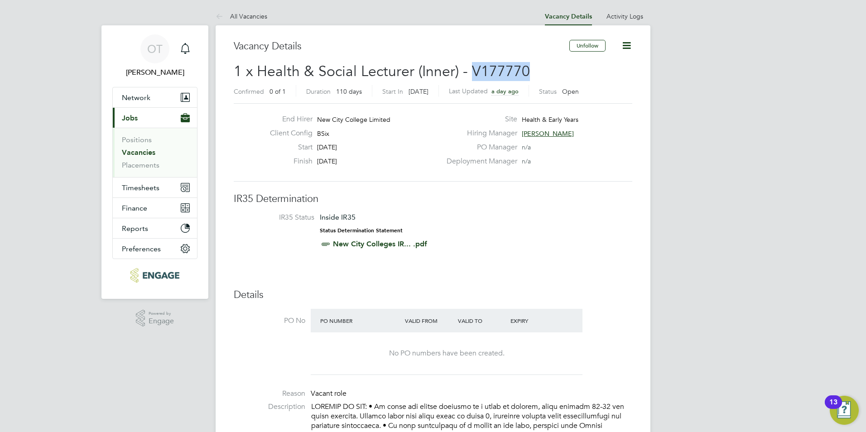
drag, startPoint x: 532, startPoint y: 68, endPoint x: 469, endPoint y: 72, distance: 63.1
click at [469, 72] on h2 "1 x Health & Social Lecturer (Inner) - V177770 Confirmed 0 of 1 Duration 110 da…" at bounding box center [433, 81] width 399 height 38
drag, startPoint x: 469, startPoint y: 72, endPoint x: 521, endPoint y: 70, distance: 51.3
copy span "V177770"
click at [251, 12] on link "All Vacancies" at bounding box center [242, 16] width 52 height 8
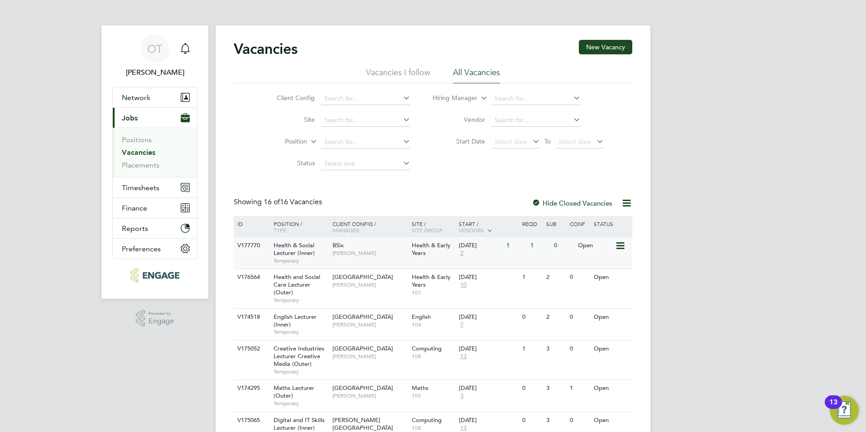
click at [371, 251] on span "[PERSON_NAME]" at bounding box center [370, 253] width 75 height 7
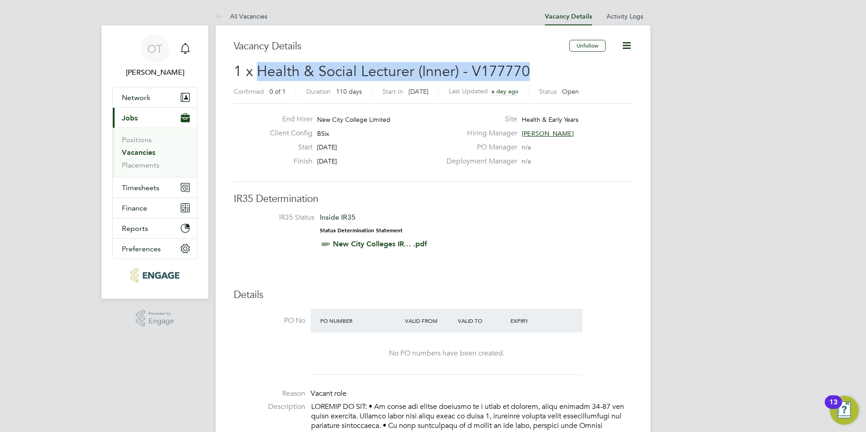
drag, startPoint x: 260, startPoint y: 71, endPoint x: 541, endPoint y: 73, distance: 281.8
click at [541, 73] on h2 "1 x Health & Social Lecturer (Inner) - V177770 Confirmed 0 of 1 Duration 110 da…" at bounding box center [433, 81] width 399 height 38
drag, startPoint x: 541, startPoint y: 73, endPoint x: 531, endPoint y: 73, distance: 10.4
click at [536, 72] on h2 "1 x Health & Social Lecturer (Inner) - V177770 Confirmed 0 of 1 Duration 110 da…" at bounding box center [433, 81] width 399 height 38
drag, startPoint x: 528, startPoint y: 73, endPoint x: 261, endPoint y: 70, distance: 267.4
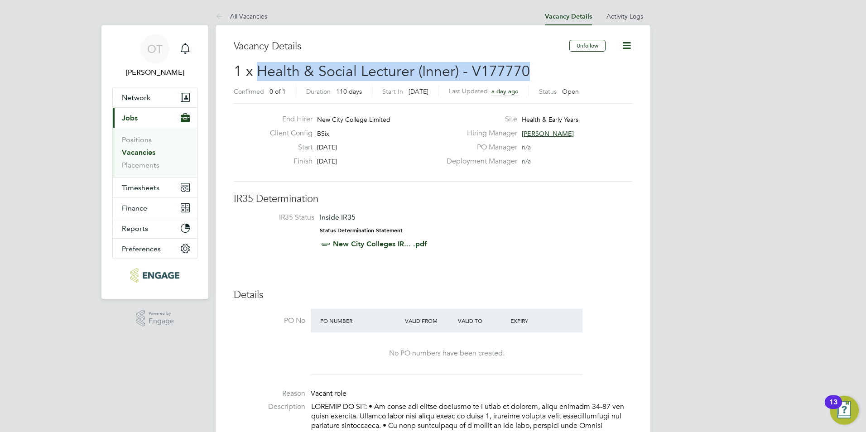
click at [261, 70] on h2 "1 x Health & Social Lecturer (Inner) - V177770 Confirmed 0 of 1 Duration 110 da…" at bounding box center [433, 81] width 399 height 38
drag, startPoint x: 261, startPoint y: 70, endPoint x: 256, endPoint y: 74, distance: 6.1
click at [261, 70] on span "1 x Health & Social Lecturer (Inner) - V177770" at bounding box center [382, 72] width 296 height 18
drag, startPoint x: 256, startPoint y: 67, endPoint x: 527, endPoint y: 65, distance: 270.5
click at [527, 65] on h2 "1 x Health & Social Lecturer (Inner) - V177770 Confirmed 0 of 1 Duration 110 da…" at bounding box center [433, 81] width 399 height 38
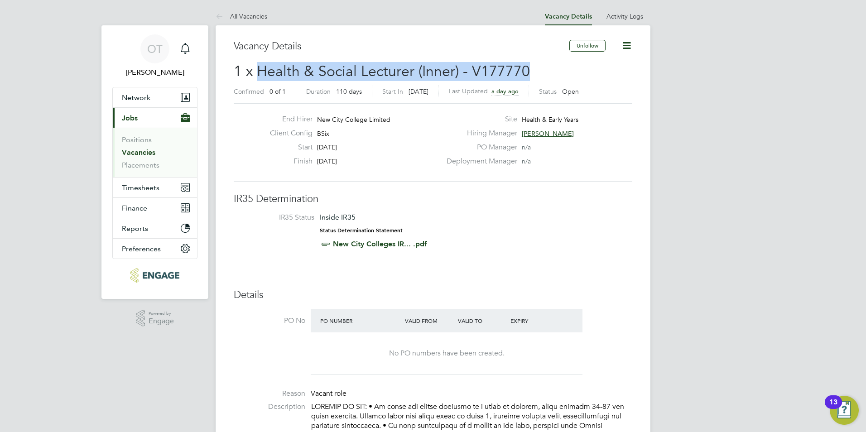
drag, startPoint x: 527, startPoint y: 65, endPoint x: 527, endPoint y: 73, distance: 7.7
click at [528, 73] on h2 "1 x Health & Social Lecturer (Inner) - V177770 Confirmed 0 of 1 Duration 110 da…" at bounding box center [433, 81] width 399 height 38
drag, startPoint x: 525, startPoint y: 71, endPoint x: 226, endPoint y: 70, distance: 299.0
drag, startPoint x: 226, startPoint y: 70, endPoint x: 245, endPoint y: 73, distance: 19.3
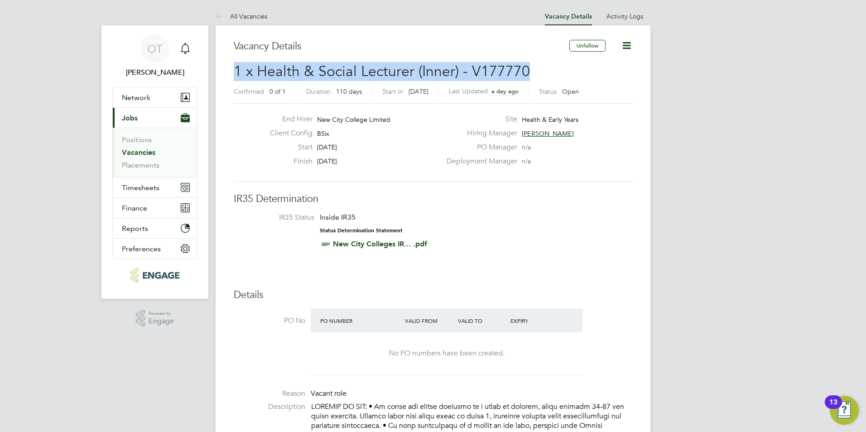
click at [245, 73] on span "1 x Health & Social Lecturer (Inner) - V177770" at bounding box center [382, 72] width 296 height 18
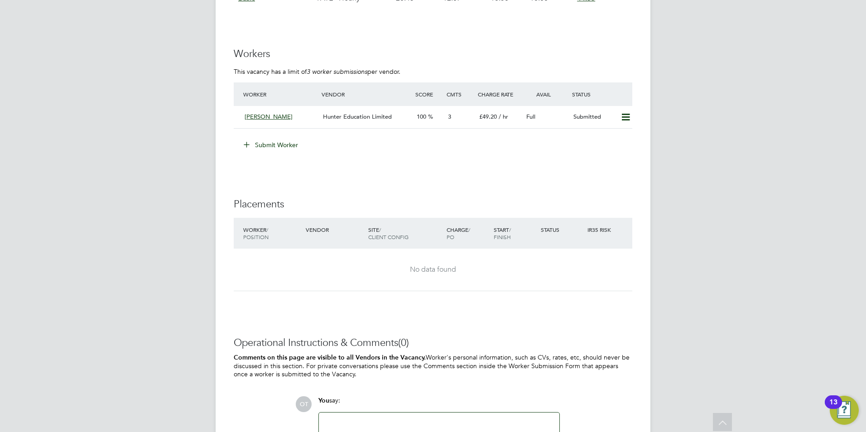
scroll to position [1100, 0]
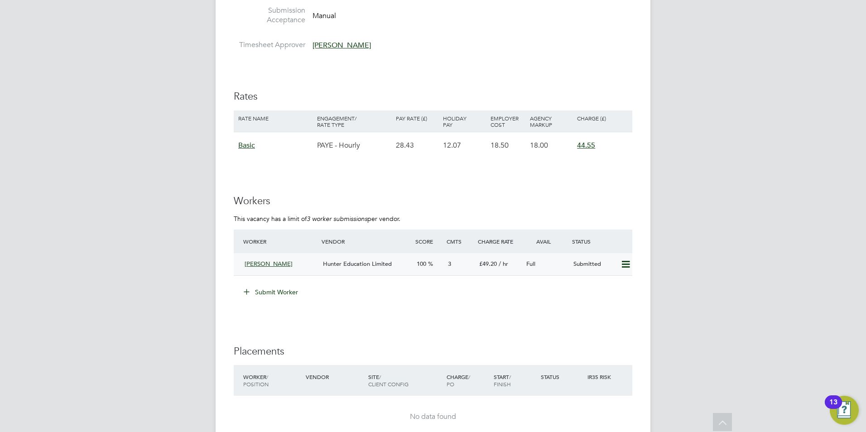
click at [397, 257] on div "Hunter Education Limited" at bounding box center [366, 264] width 94 height 15
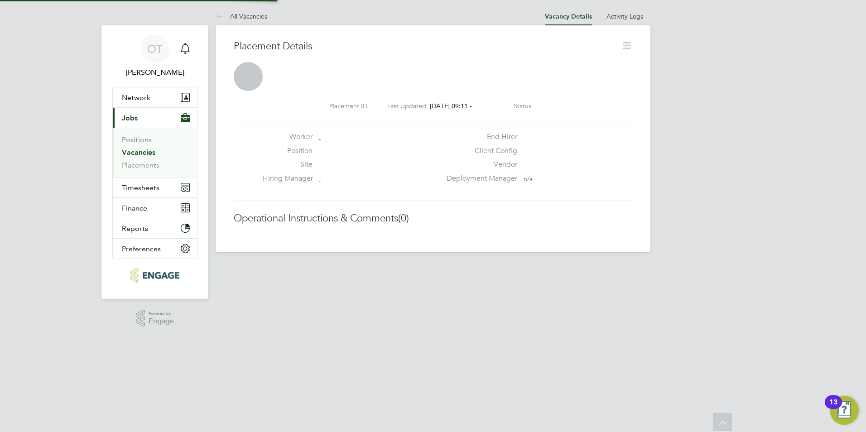
scroll to position [14, 179]
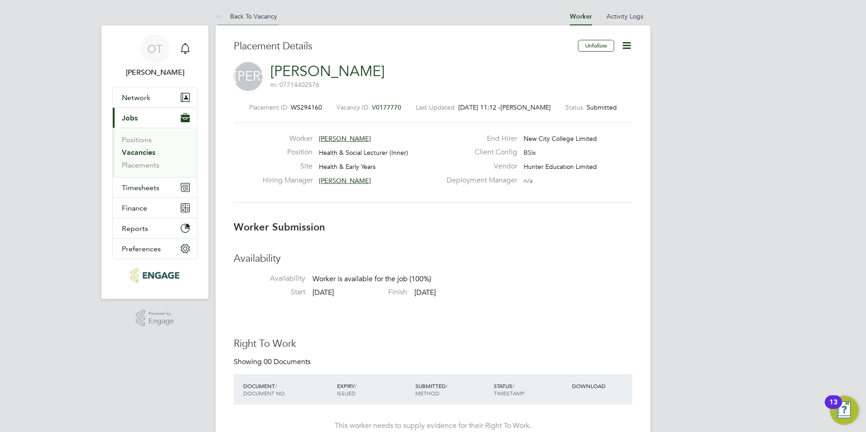
click at [268, 14] on link "Back To Vacancy" at bounding box center [247, 16] width 62 height 8
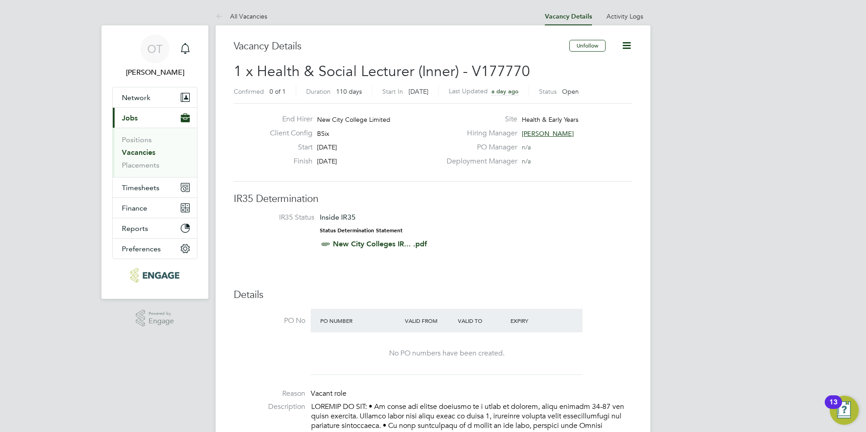
drag, startPoint x: 375, startPoint y: 160, endPoint x: 275, endPoint y: 113, distance: 110.9
click at [275, 113] on div "End Hirer New City College Limited Client Config BSix Start [DATE] Finish [DATE…" at bounding box center [433, 142] width 399 height 78
drag, startPoint x: 275, startPoint y: 113, endPoint x: 326, endPoint y: 141, distance: 58.6
click at [326, 141] on div "Client Config BSix" at bounding box center [352, 136] width 179 height 14
click at [315, 117] on div "End Hirer New City College Limited" at bounding box center [352, 122] width 179 height 14
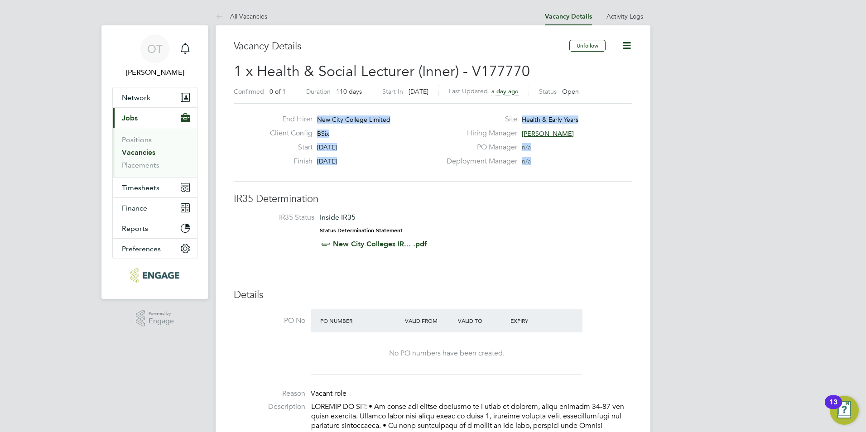
drag, startPoint x: 319, startPoint y: 117, endPoint x: 534, endPoint y: 158, distance: 219.5
click at [534, 158] on div "End Hirer New City College Limited Client Config BSix Start [DATE] Finish [DATE…" at bounding box center [433, 143] width 406 height 56
click at [534, 159] on div "Deployment Manager n/a" at bounding box center [538, 164] width 195 height 14
drag, startPoint x: 533, startPoint y: 163, endPoint x: 309, endPoint y: 113, distance: 229.4
click at [309, 113] on div "End Hirer New City College Limited Client Config BSix Start [DATE] Finish [DATE…" at bounding box center [433, 142] width 399 height 78
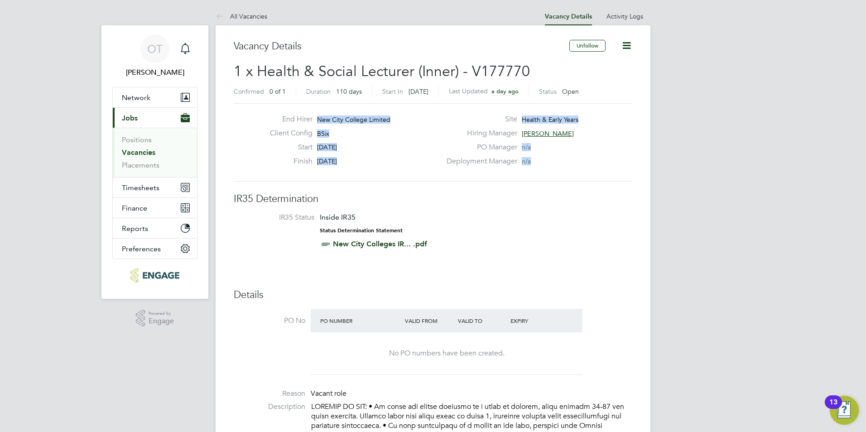
drag, startPoint x: 309, startPoint y: 113, endPoint x: 312, endPoint y: 122, distance: 10.0
click at [312, 122] on label "End Hirer" at bounding box center [288, 120] width 50 height 10
click at [317, 119] on span "New City College Limited" at bounding box center [353, 120] width 73 height 8
drag, startPoint x: 442, startPoint y: 241, endPoint x: 266, endPoint y: 106, distance: 221.9
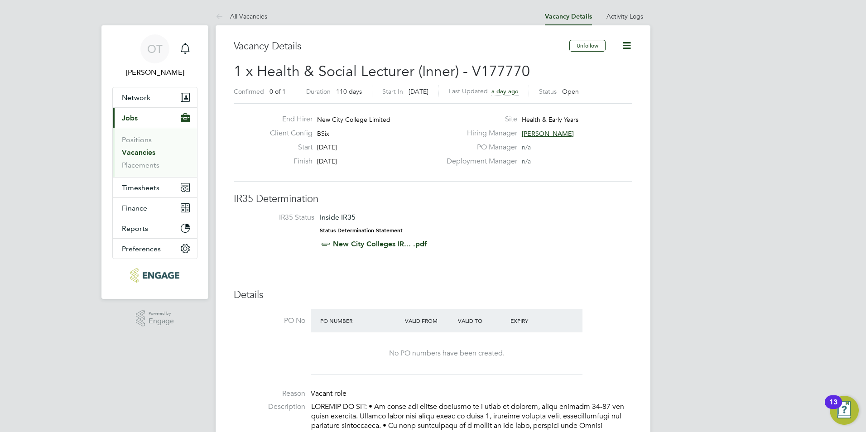
drag, startPoint x: 266, startPoint y: 106, endPoint x: 316, endPoint y: 123, distance: 53.3
click at [316, 123] on div "End Hirer New City College Limited" at bounding box center [352, 122] width 179 height 14
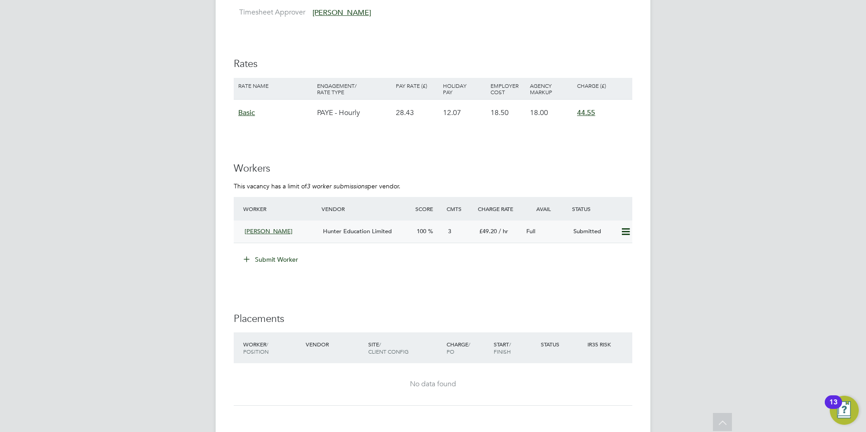
click at [485, 227] on span "£49.20" at bounding box center [488, 231] width 18 height 8
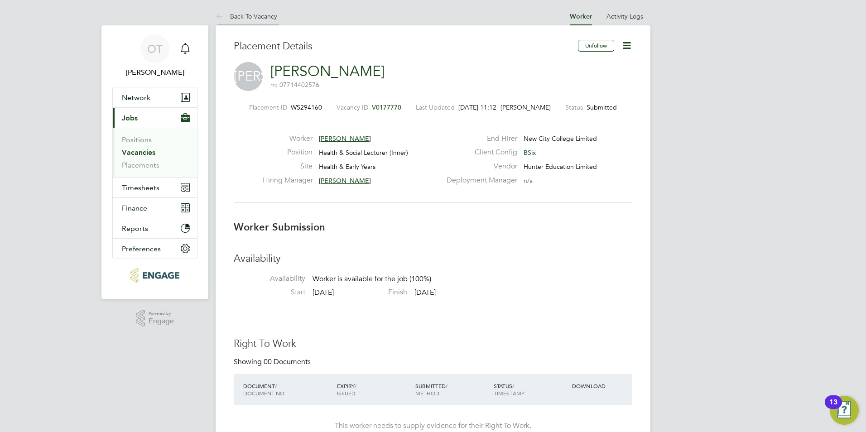
click at [248, 17] on link "Back To Vacancy" at bounding box center [247, 16] width 62 height 8
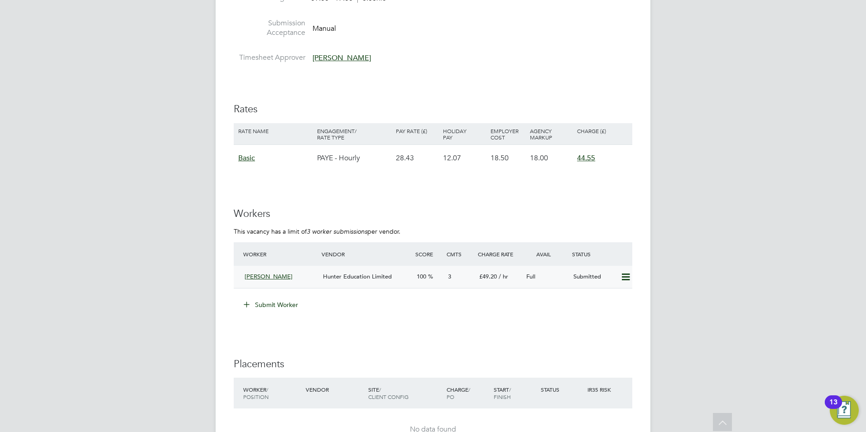
click at [385, 270] on div "Hunter Education Limited" at bounding box center [366, 277] width 94 height 15
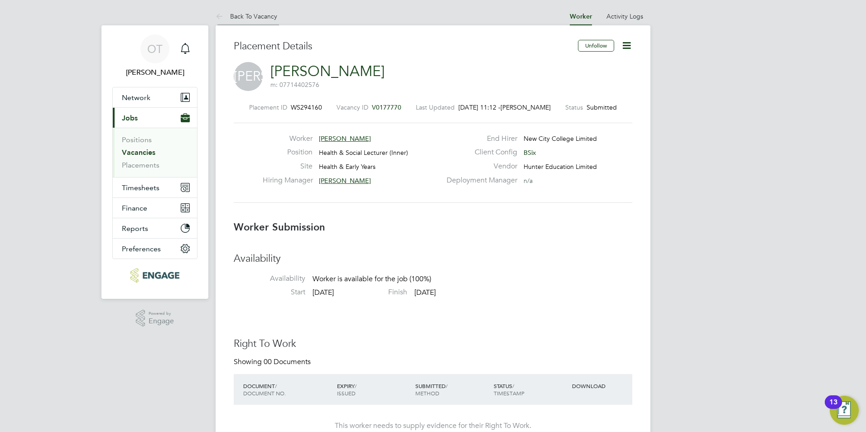
click at [266, 14] on link "Back To Vacancy" at bounding box center [247, 16] width 62 height 8
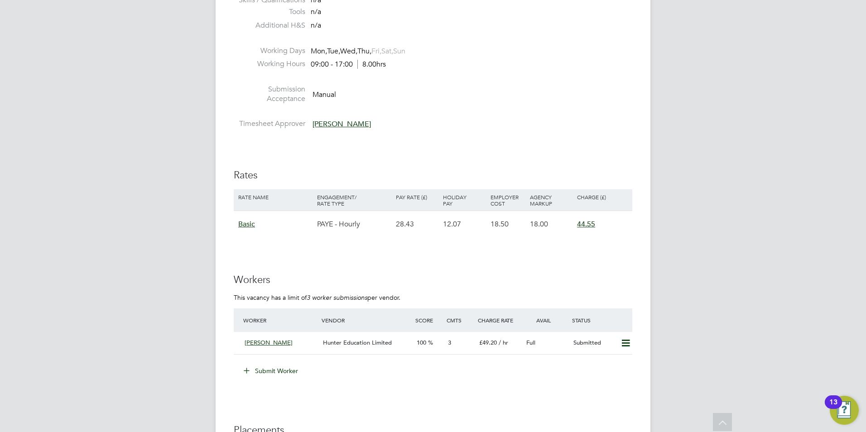
scroll to position [1223, 0]
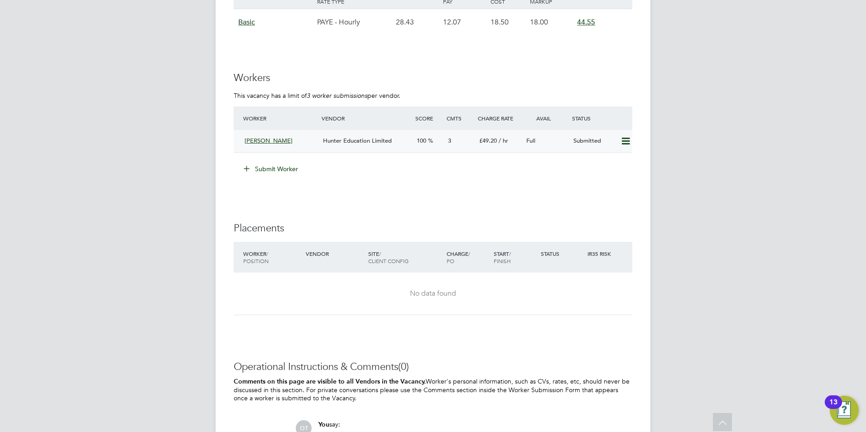
click at [342, 137] on span "Hunter Education Limited" at bounding box center [357, 141] width 69 height 8
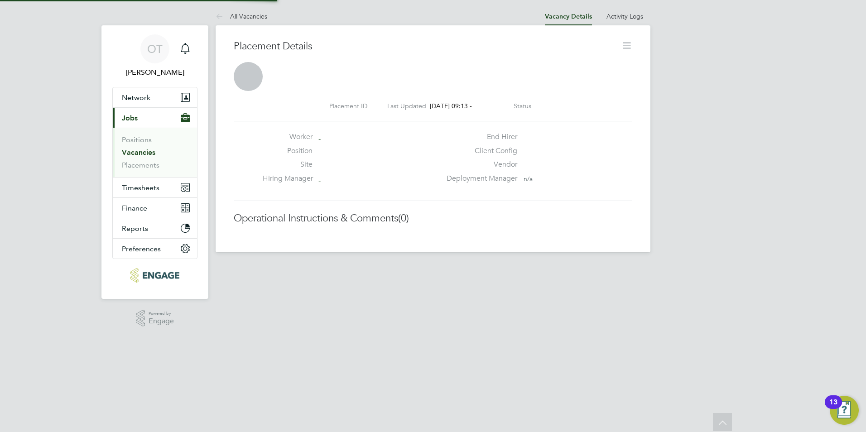
scroll to position [5, 5]
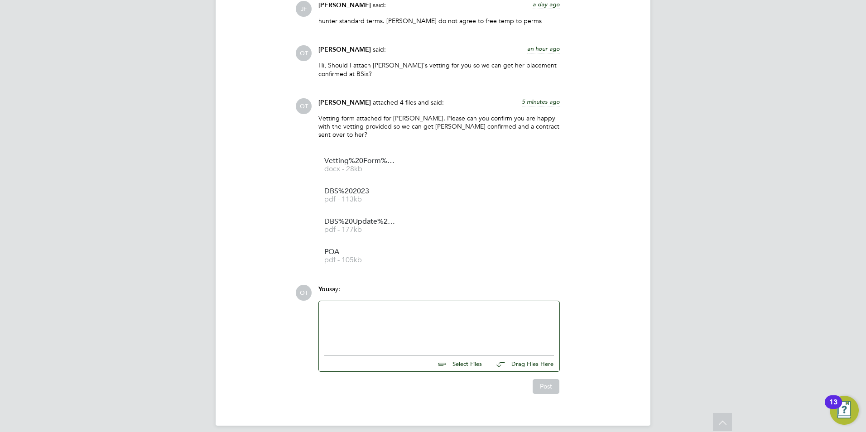
click at [444, 318] on div at bounding box center [439, 326] width 230 height 39
click at [467, 359] on input "file" at bounding box center [486, 362] width 136 height 13
type input "C:\fakepath\Vetting Form - [PERSON_NAME].docx"
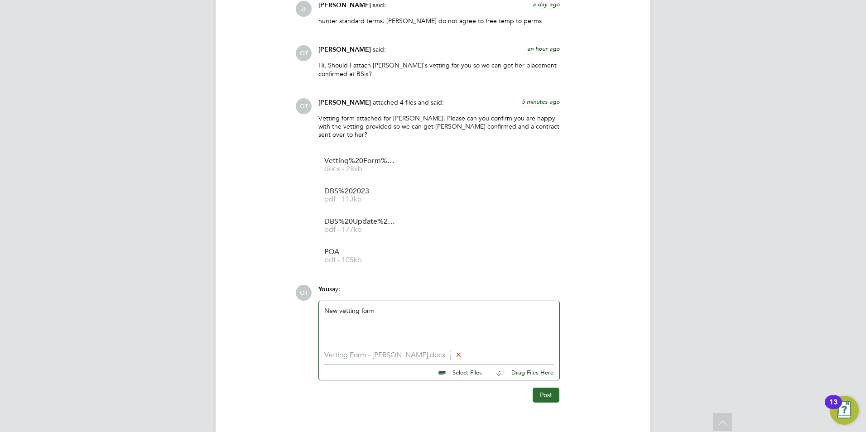
click at [549, 390] on button "Post" at bounding box center [546, 395] width 27 height 14
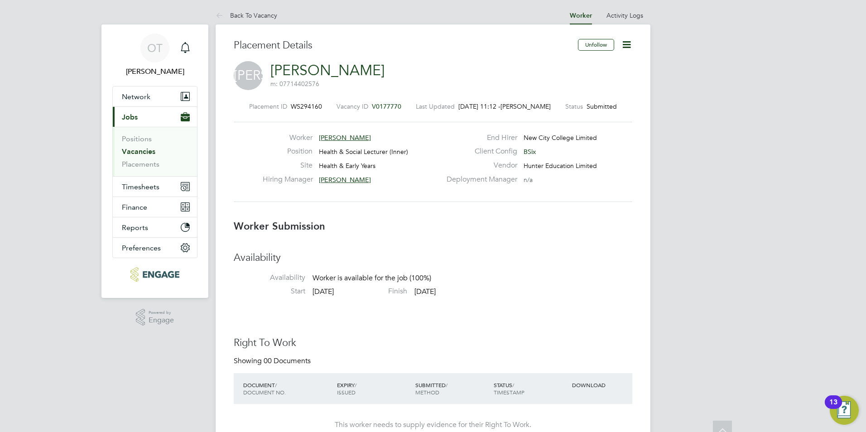
scroll to position [0, 0]
click at [275, 17] on link "Back To Vacancy" at bounding box center [247, 16] width 62 height 8
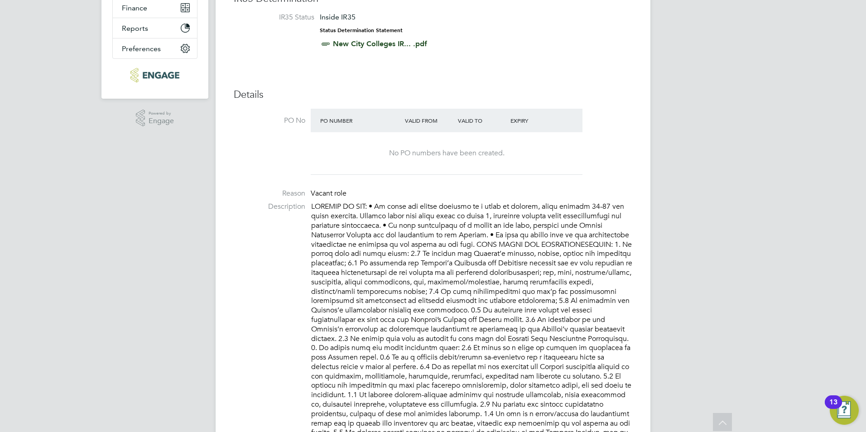
scroll to position [272, 0]
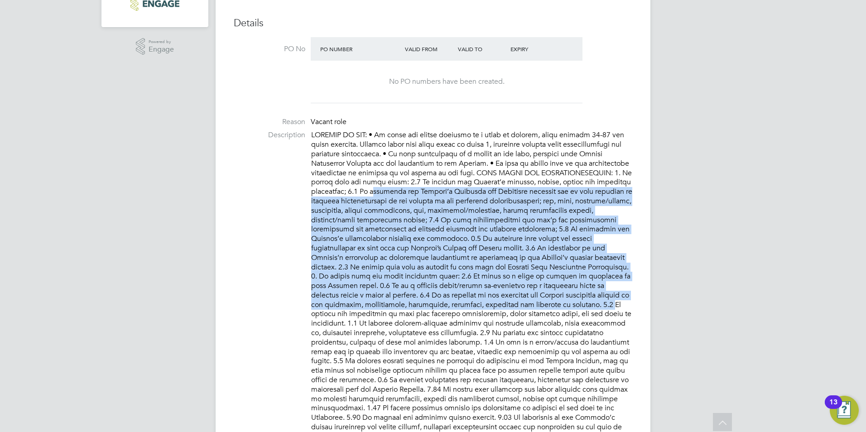
drag, startPoint x: 373, startPoint y: 188, endPoint x: 478, endPoint y: 309, distance: 159.7
click at [478, 309] on p at bounding box center [471, 427] width 321 height 594
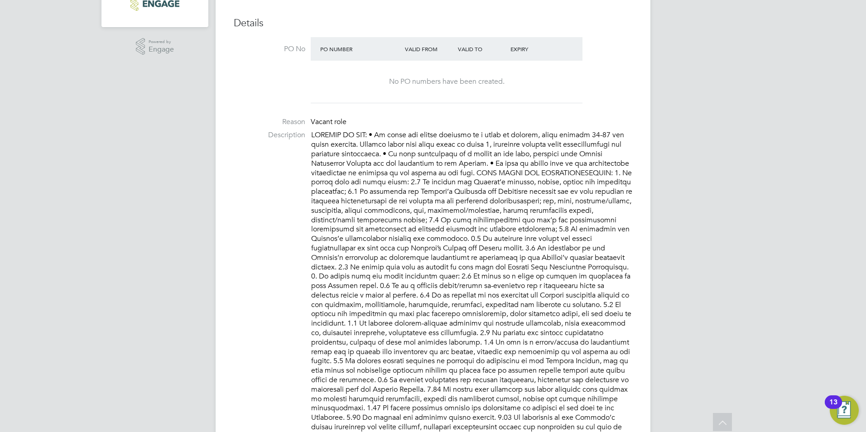
drag, startPoint x: 478, startPoint y: 309, endPoint x: 555, endPoint y: 338, distance: 82.9
click at [555, 338] on p at bounding box center [471, 427] width 321 height 594
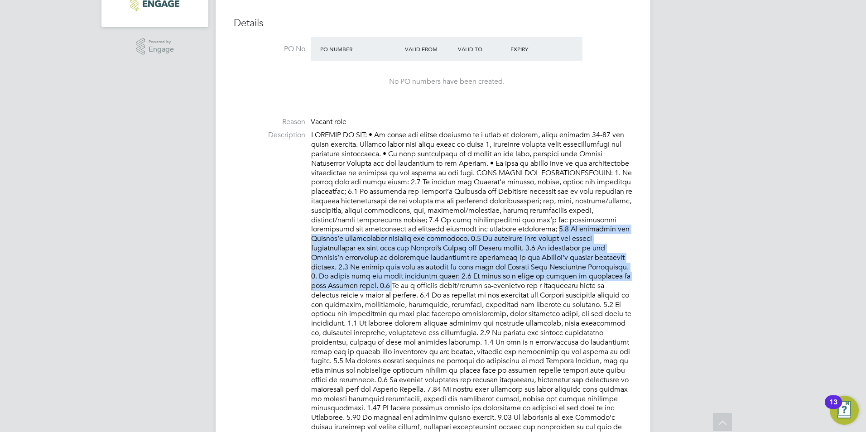
drag, startPoint x: 572, startPoint y: 273, endPoint x: 485, endPoint y: 227, distance: 98.3
click at [485, 227] on p at bounding box center [471, 427] width 321 height 594
